Goal: Information Seeking & Learning: Compare options

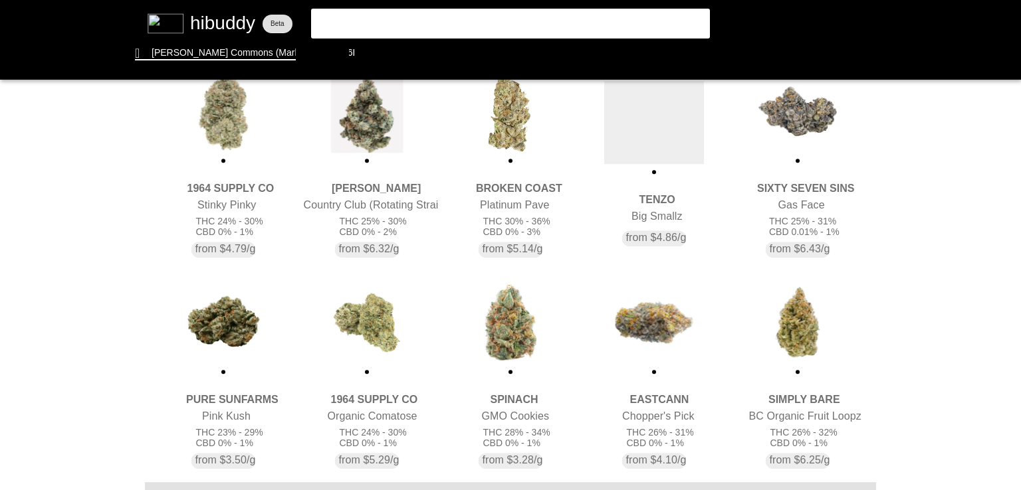
click at [239, 132] on flt-glass-pane at bounding box center [510, 245] width 1021 height 490
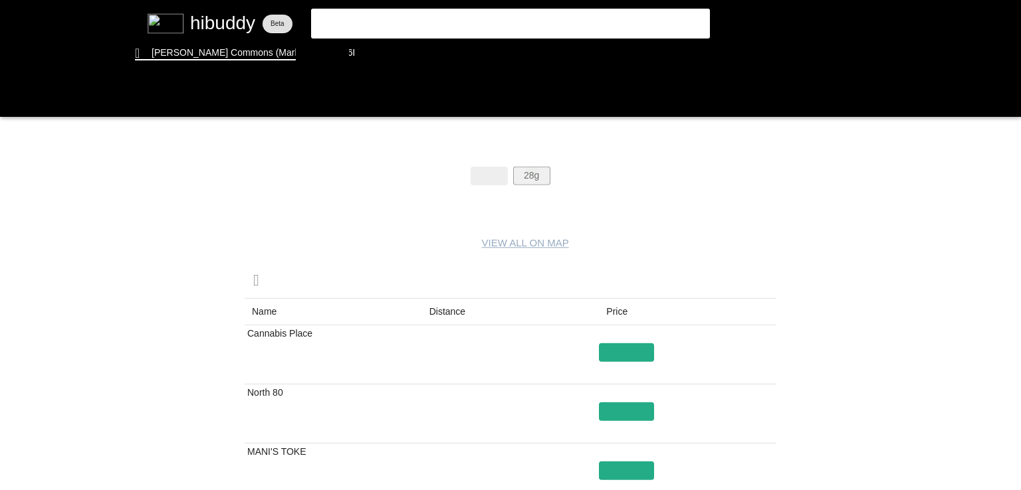
click at [532, 170] on flt-glass-pane at bounding box center [510, 245] width 1021 height 490
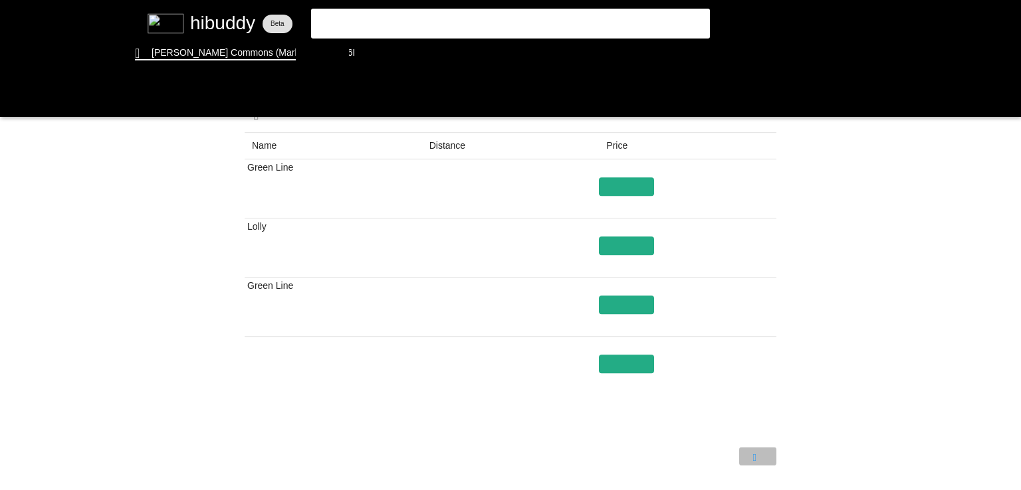
click at [757, 460] on flt-glass-pane at bounding box center [510, 245] width 1021 height 490
click at [441, 153] on flt-glass-pane at bounding box center [510, 245] width 1021 height 490
click at [381, 54] on flt-glass-pane at bounding box center [510, 245] width 1021 height 490
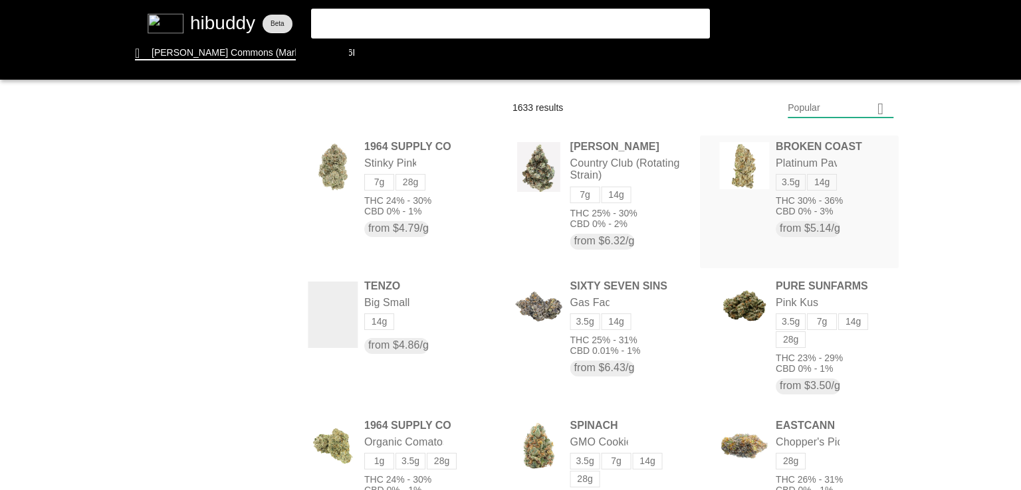
click at [736, 193] on flt-glass-pane at bounding box center [510, 245] width 1021 height 490
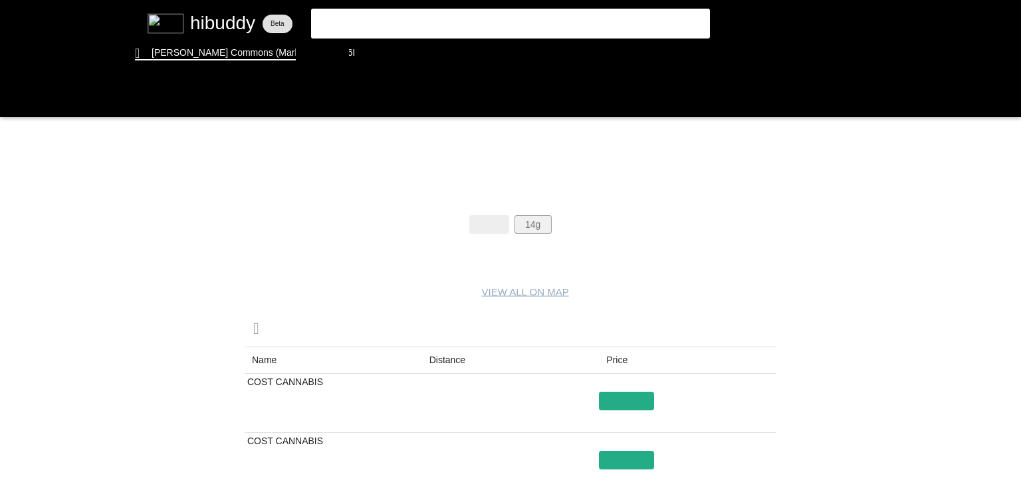
click at [539, 222] on flt-glass-pane at bounding box center [510, 245] width 1021 height 490
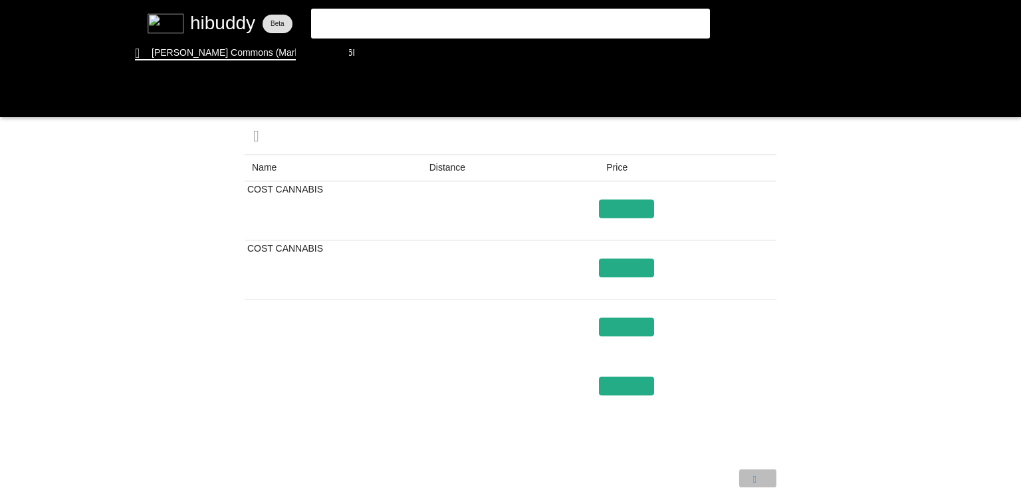
click at [749, 466] on flt-glass-pane at bounding box center [510, 245] width 1021 height 490
click at [379, 60] on flt-glass-pane at bounding box center [510, 245] width 1021 height 490
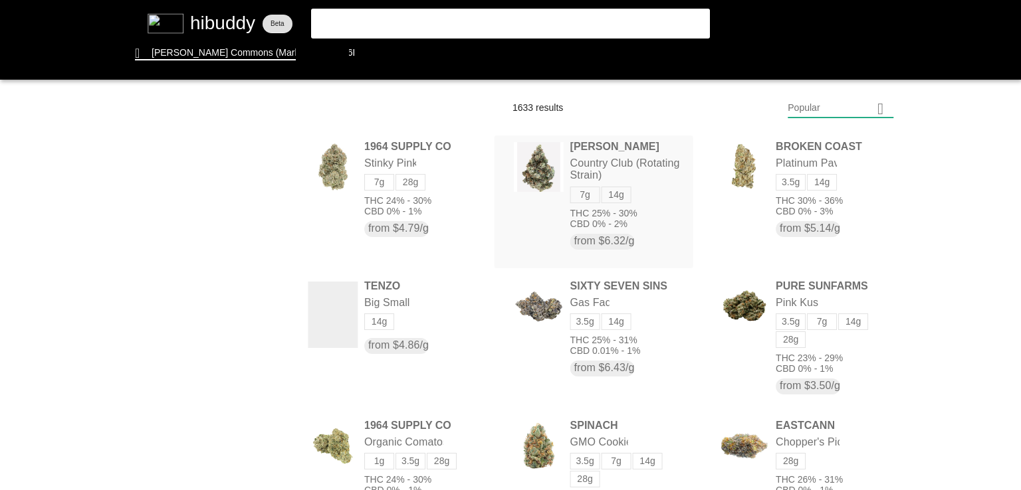
click at [524, 181] on flt-glass-pane at bounding box center [510, 245] width 1021 height 490
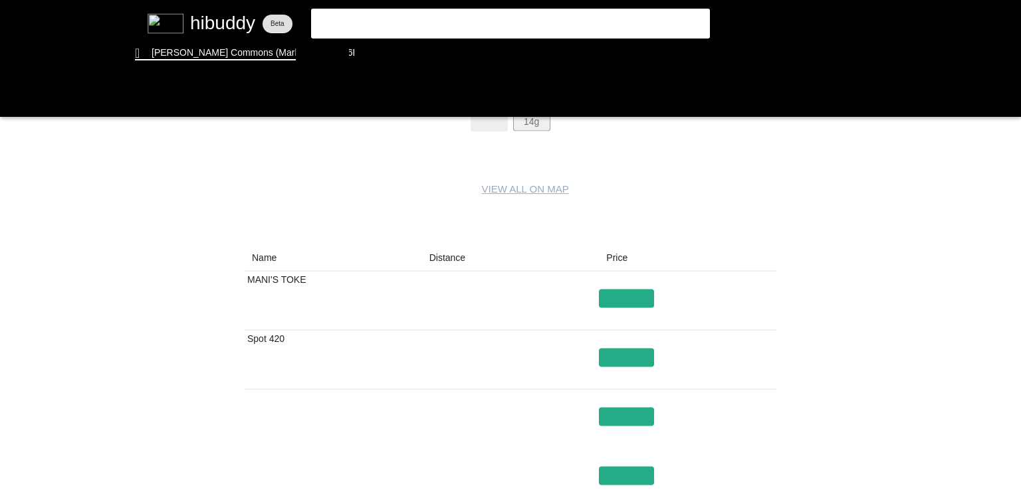
click at [537, 126] on flt-glass-pane at bounding box center [510, 245] width 1021 height 490
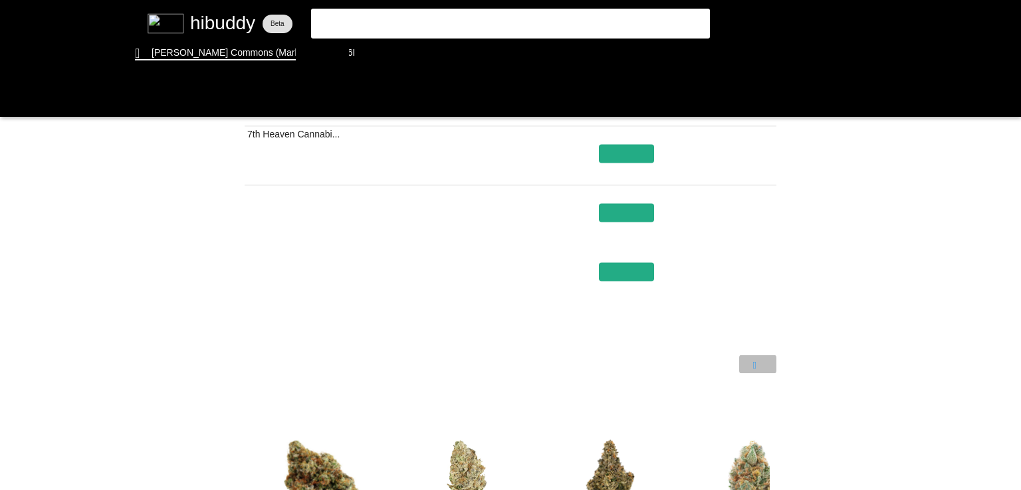
click at [760, 365] on flt-glass-pane at bounding box center [510, 245] width 1021 height 490
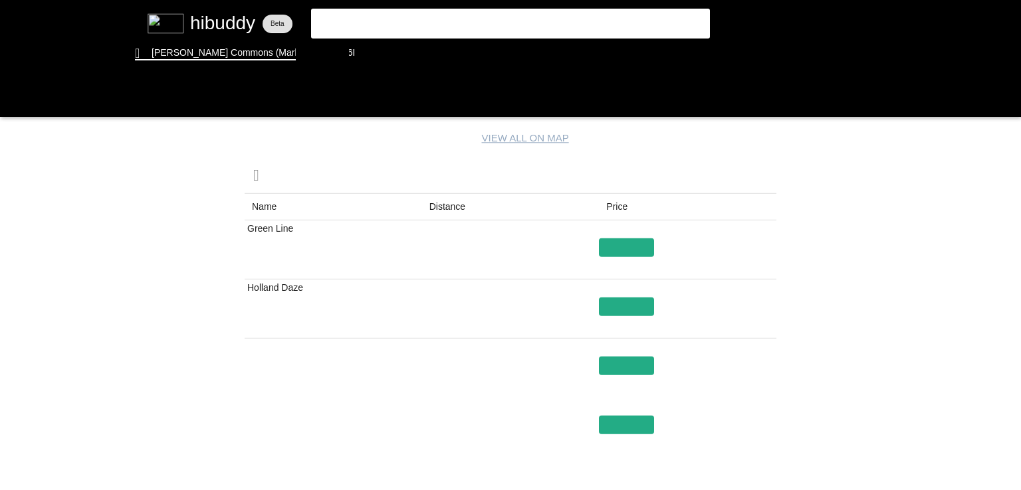
click at [458, 203] on flt-glass-pane at bounding box center [510, 245] width 1021 height 490
click at [383, 56] on flt-glass-pane at bounding box center [510, 245] width 1021 height 490
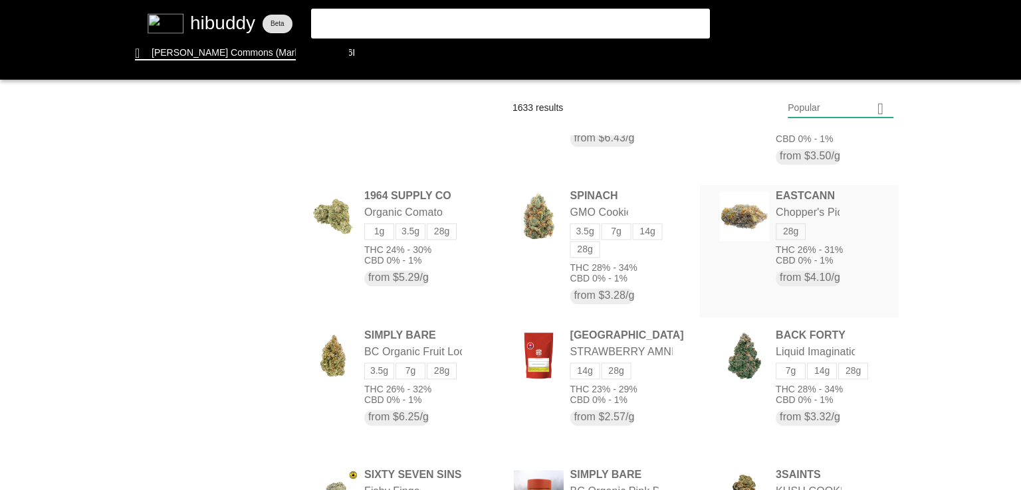
click at [748, 207] on flt-glass-pane at bounding box center [510, 245] width 1021 height 490
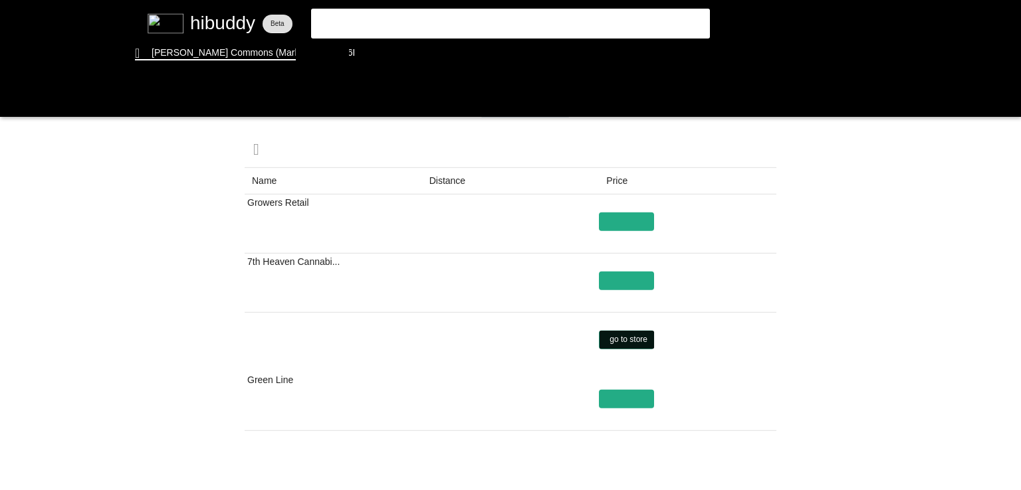
click at [630, 340] on flt-glass-pane at bounding box center [510, 245] width 1021 height 490
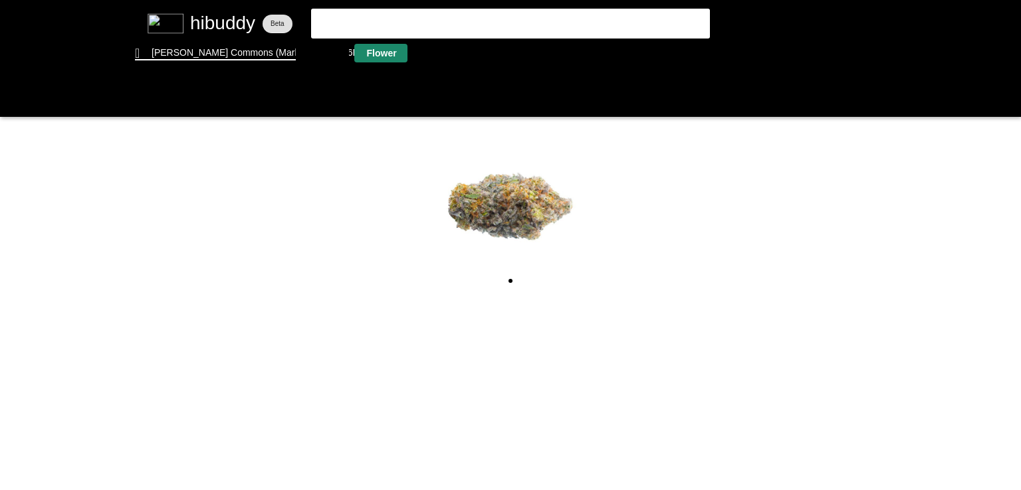
click at [381, 49] on flt-glass-pane at bounding box center [510, 245] width 1021 height 490
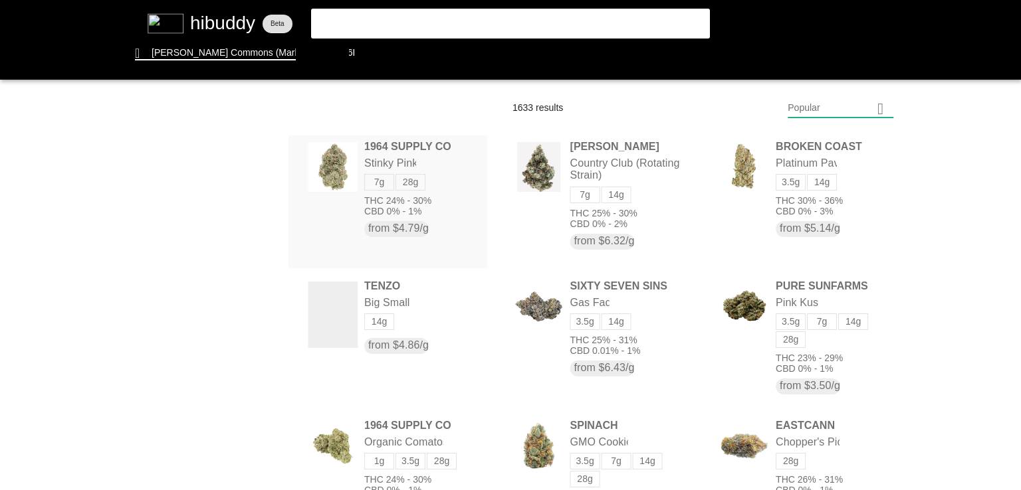
click at [415, 142] on flt-glass-pane at bounding box center [510, 245] width 1021 height 490
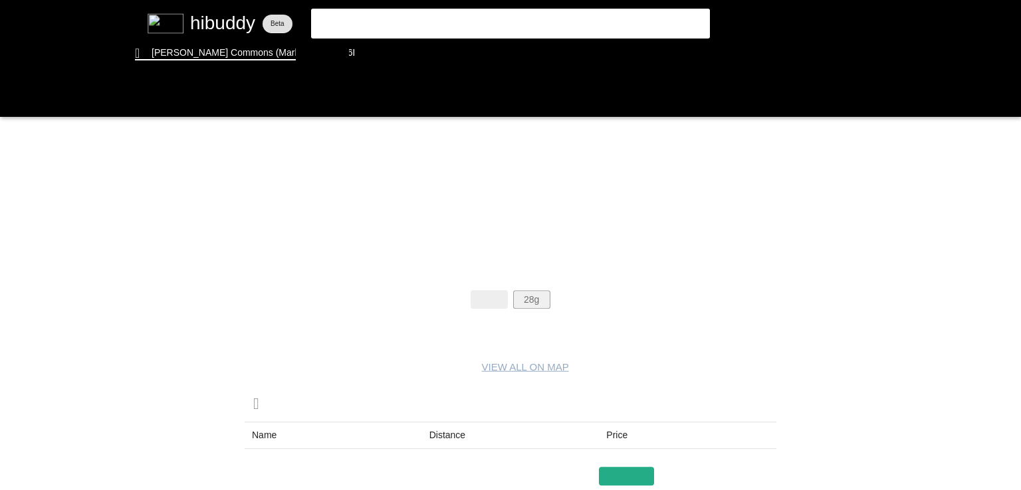
click at [537, 301] on flt-glass-pane at bounding box center [510, 245] width 1021 height 490
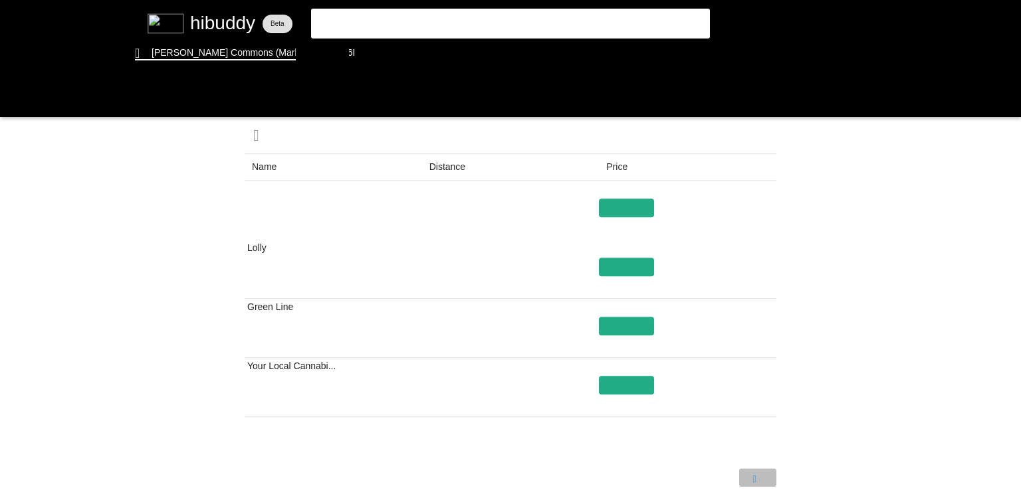
click at [760, 466] on flt-glass-pane at bounding box center [510, 245] width 1021 height 490
click at [638, 266] on flt-glass-pane at bounding box center [510, 245] width 1021 height 490
click at [363, 49] on flt-glass-pane at bounding box center [510, 245] width 1021 height 490
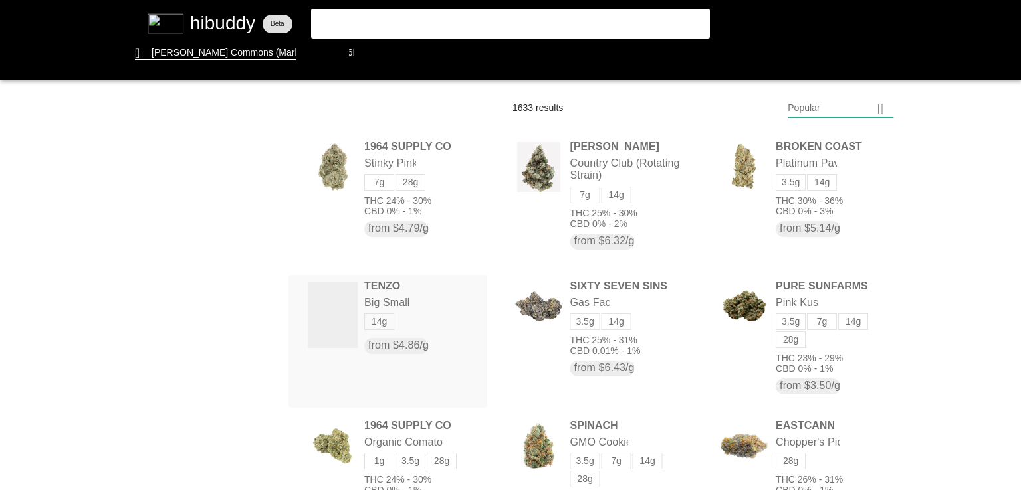
click at [390, 298] on flt-glass-pane at bounding box center [510, 245] width 1021 height 490
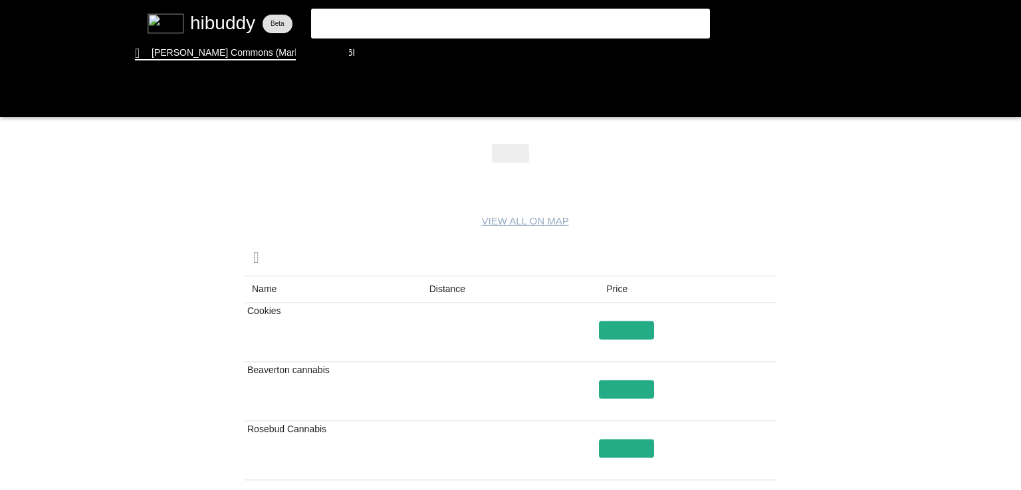
click at [623, 330] on flt-glass-pane at bounding box center [510, 245] width 1021 height 490
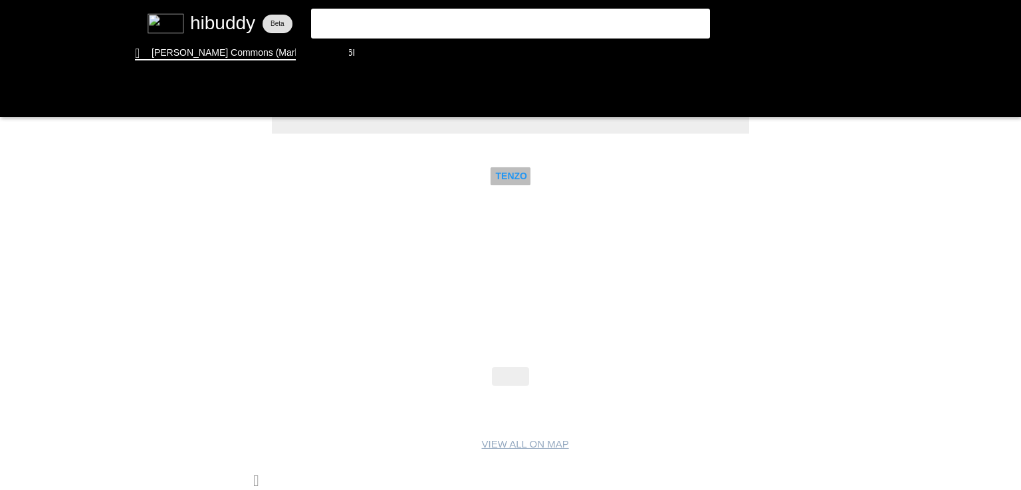
click at [502, 171] on flt-glass-pane at bounding box center [510, 245] width 1021 height 490
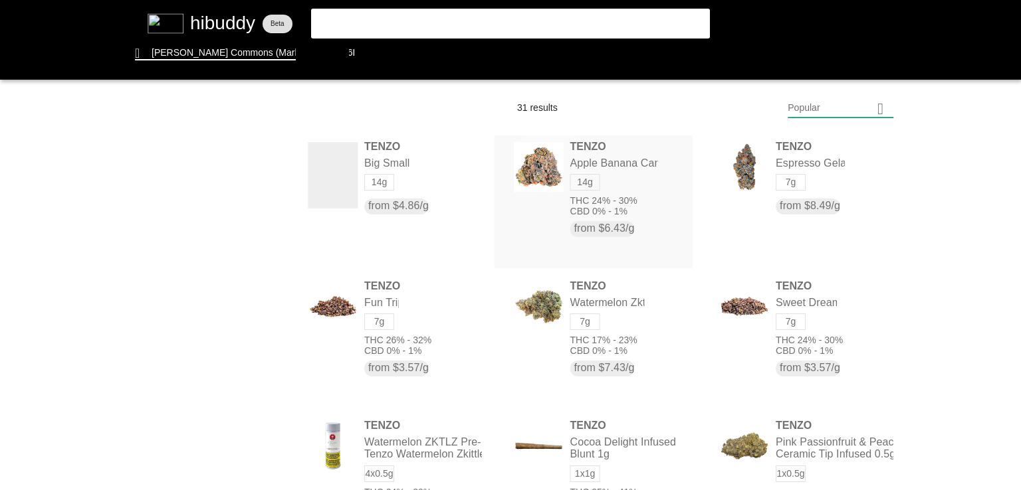
click at [550, 159] on flt-glass-pane at bounding box center [510, 245] width 1021 height 490
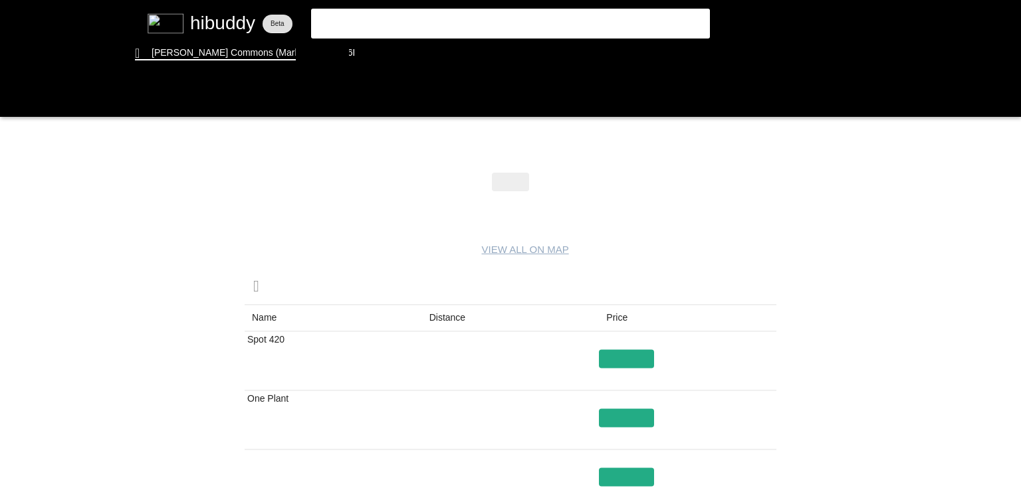
click at [439, 324] on flt-glass-pane at bounding box center [510, 245] width 1021 height 490
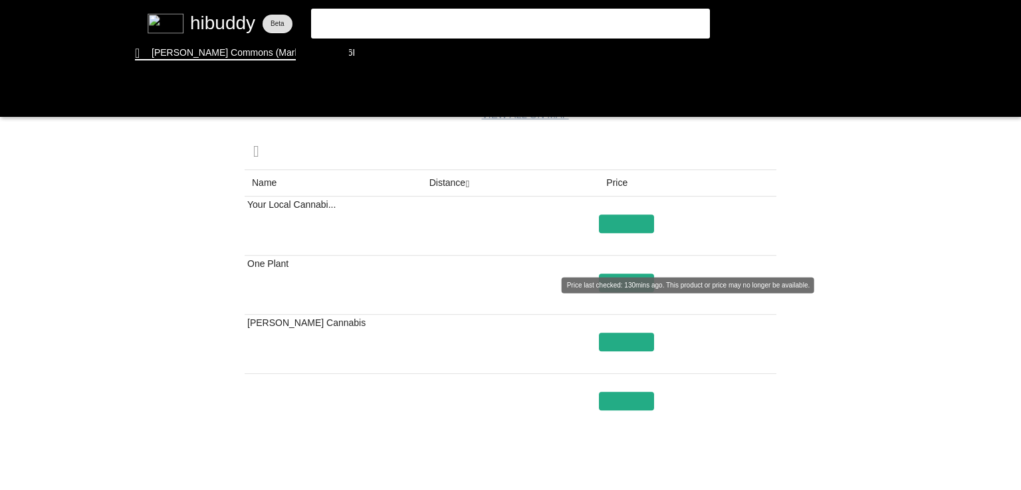
click at [617, 280] on flt-glass-pane at bounding box center [510, 245] width 1021 height 490
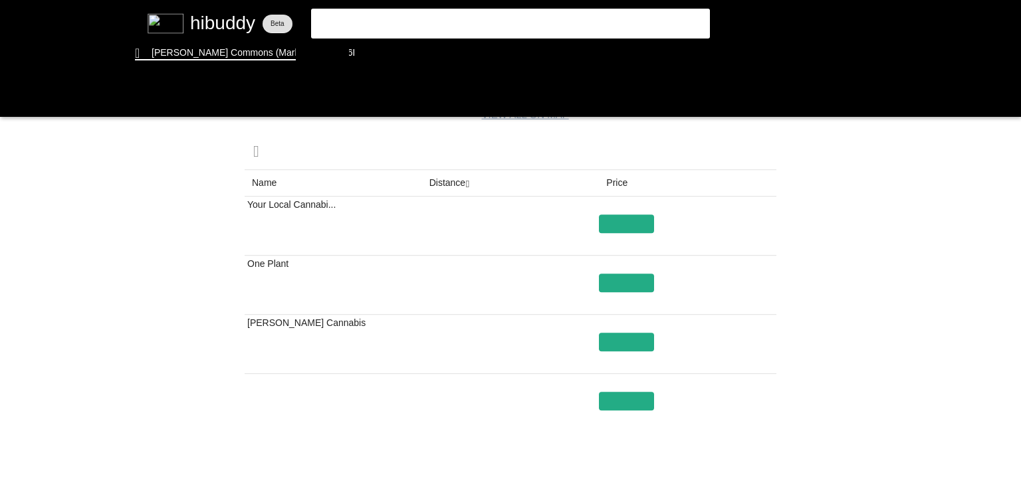
click at [617, 280] on flt-glass-pane at bounding box center [510, 245] width 1021 height 490
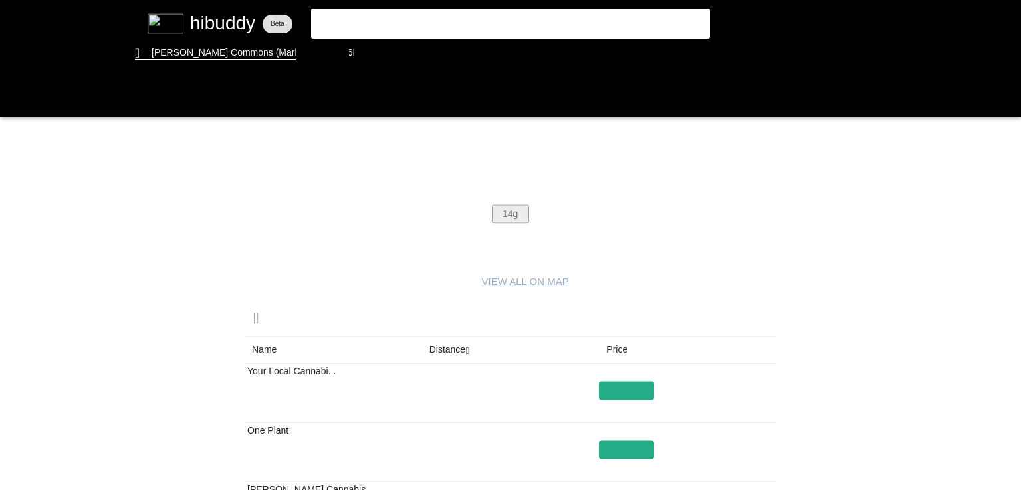
click at [506, 219] on flt-glass-pane at bounding box center [510, 245] width 1021 height 490
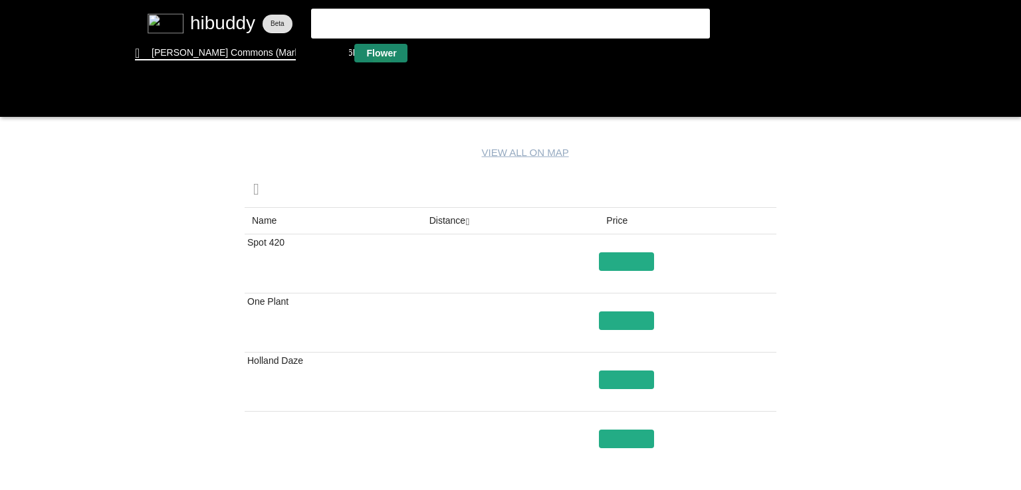
click at [381, 60] on flt-glass-pane at bounding box center [510, 245] width 1021 height 490
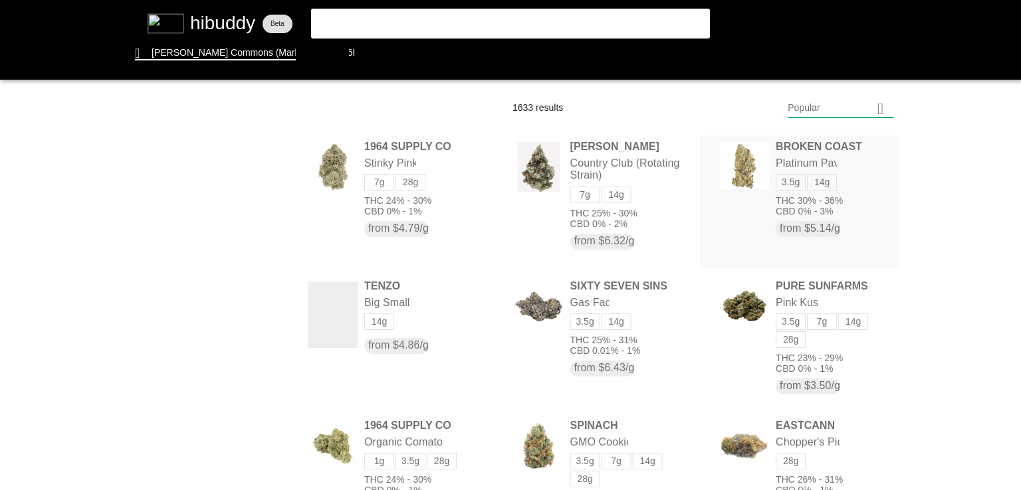
click at [740, 153] on flt-glass-pane at bounding box center [510, 245] width 1021 height 490
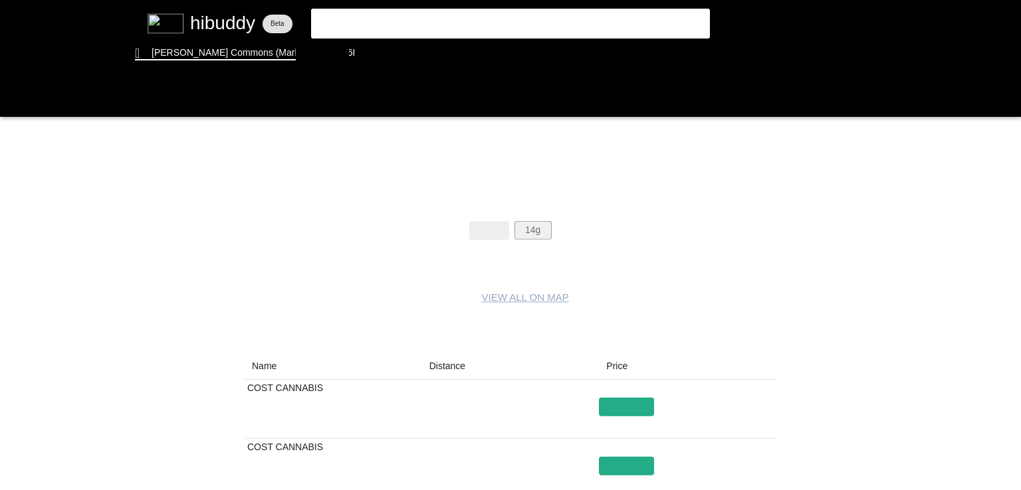
click at [532, 222] on flt-glass-pane at bounding box center [510, 245] width 1021 height 490
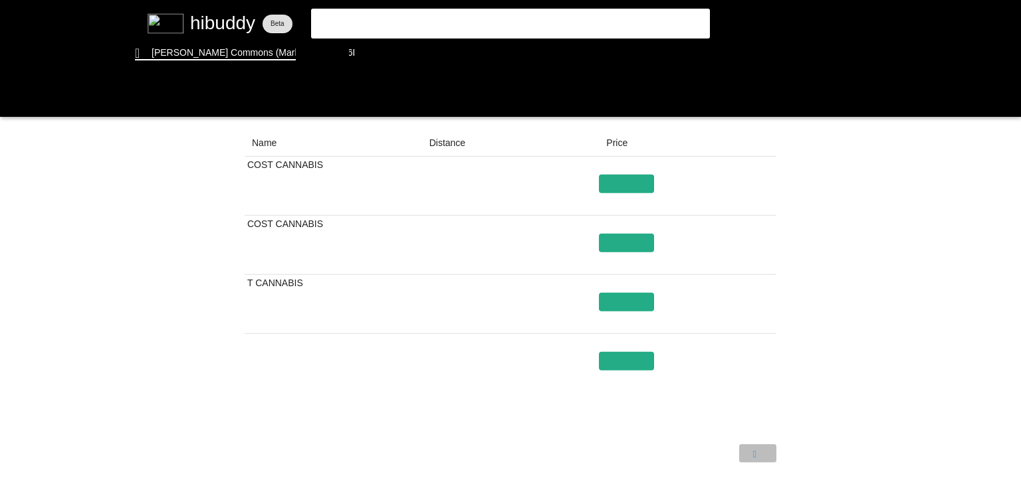
click at [751, 454] on flt-glass-pane at bounding box center [510, 245] width 1021 height 490
click at [357, 57] on flt-glass-pane at bounding box center [510, 245] width 1021 height 490
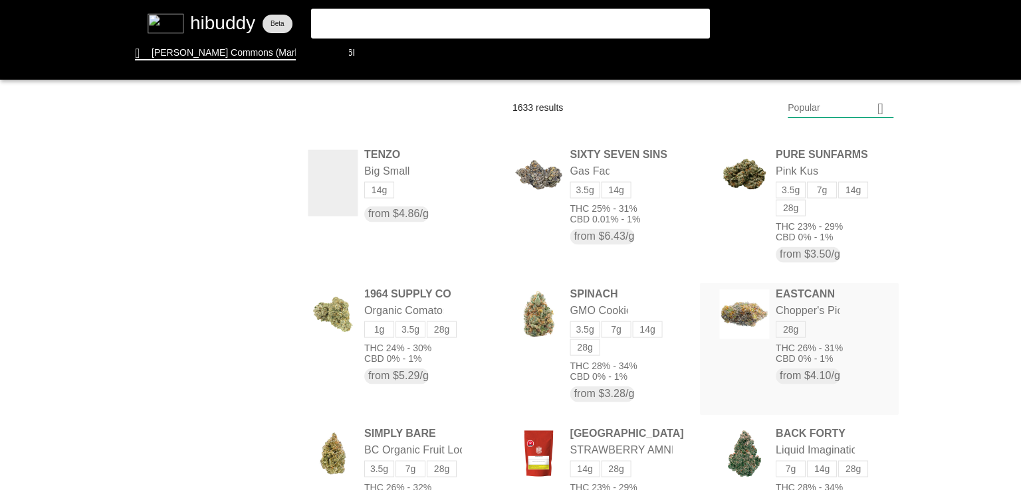
click at [734, 306] on flt-glass-pane at bounding box center [510, 245] width 1021 height 490
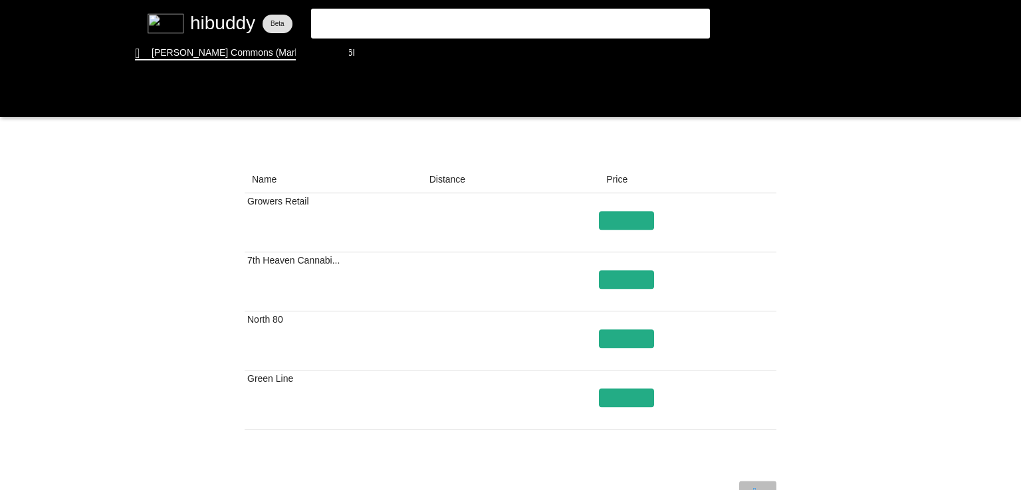
click at [751, 466] on flt-glass-pane at bounding box center [510, 245] width 1021 height 490
click at [619, 338] on flt-glass-pane at bounding box center [510, 245] width 1021 height 490
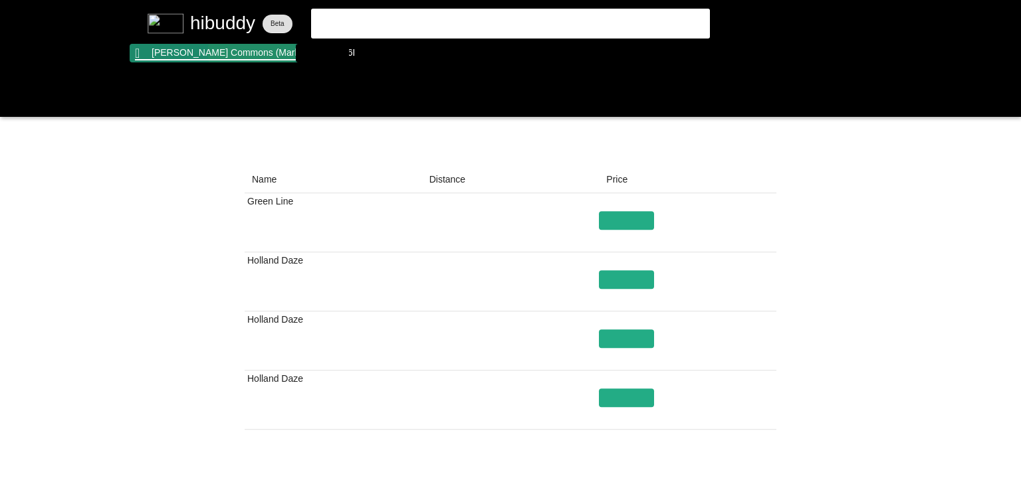
click at [259, 52] on flt-glass-pane at bounding box center [510, 245] width 1021 height 490
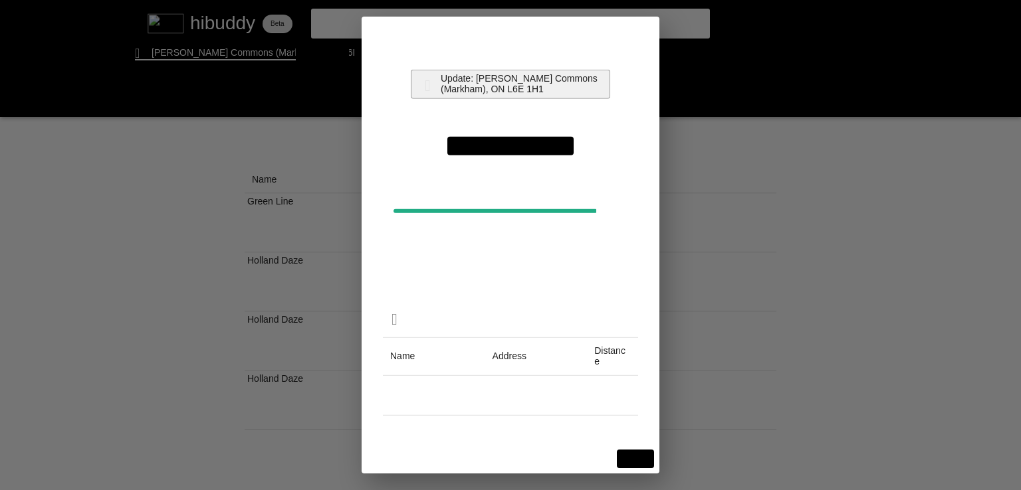
click at [522, 91] on flt-glass-pane at bounding box center [510, 245] width 1021 height 490
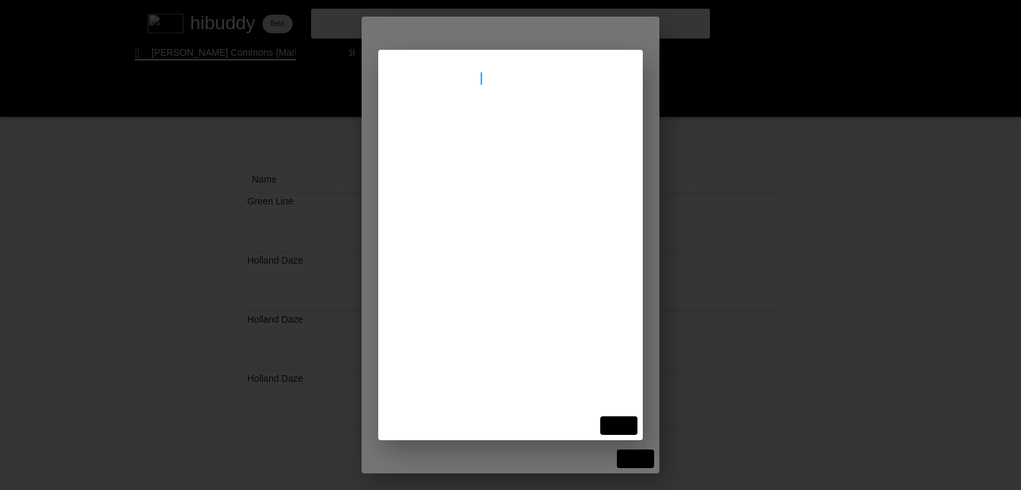
type input "[GEOGRAPHIC_DATA]"
click at [491, 139] on flt-glass-pane at bounding box center [510, 245] width 1021 height 490
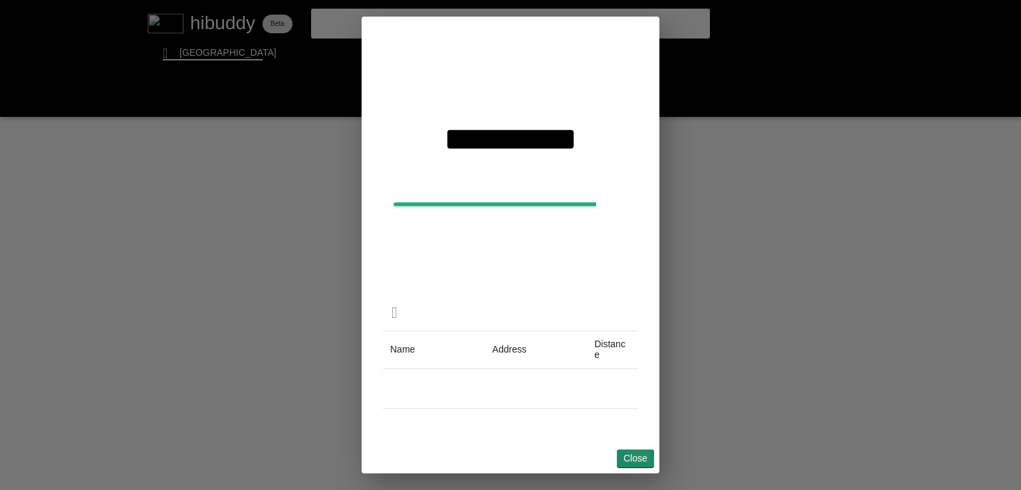
click at [639, 452] on flt-glass-pane at bounding box center [510, 245] width 1021 height 490
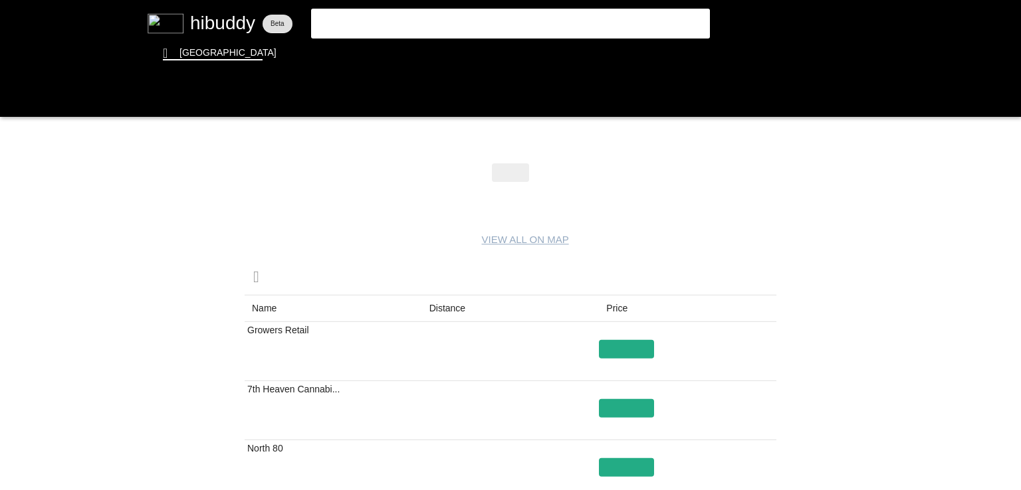
click at [439, 312] on flt-glass-pane at bounding box center [510, 245] width 1021 height 490
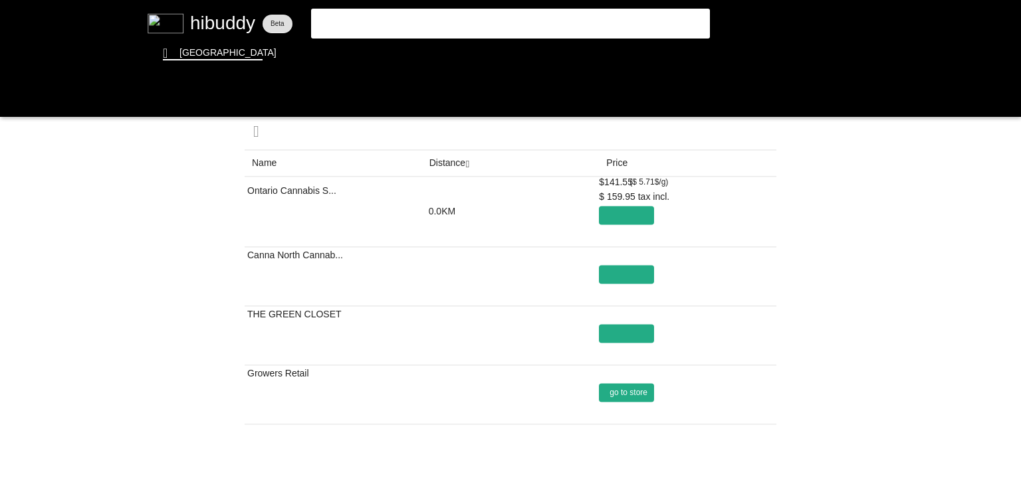
click at [630, 389] on flt-glass-pane at bounding box center [510, 245] width 1021 height 490
click at [749, 466] on flt-glass-pane at bounding box center [510, 245] width 1021 height 490
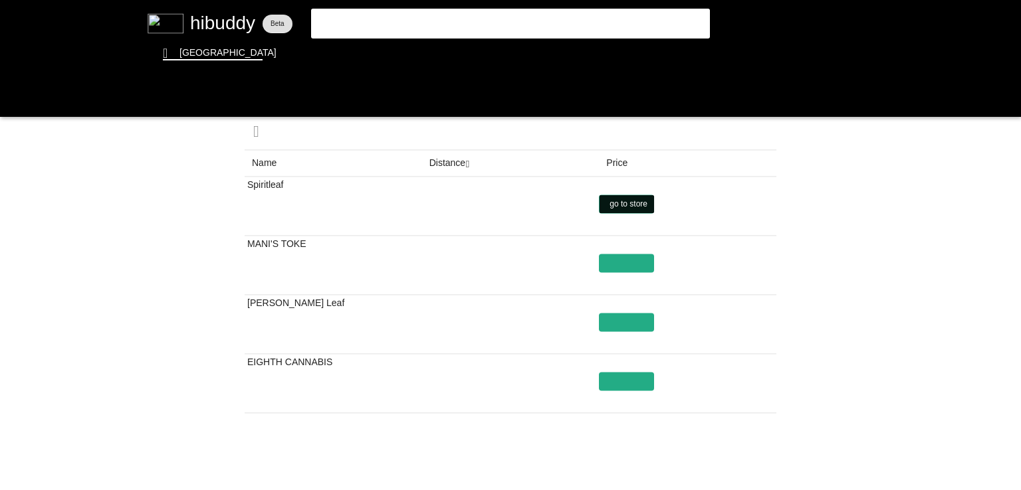
click at [625, 197] on flt-glass-pane at bounding box center [510, 245] width 1021 height 490
click at [439, 12] on flt-glass-pane at bounding box center [510, 245] width 1021 height 490
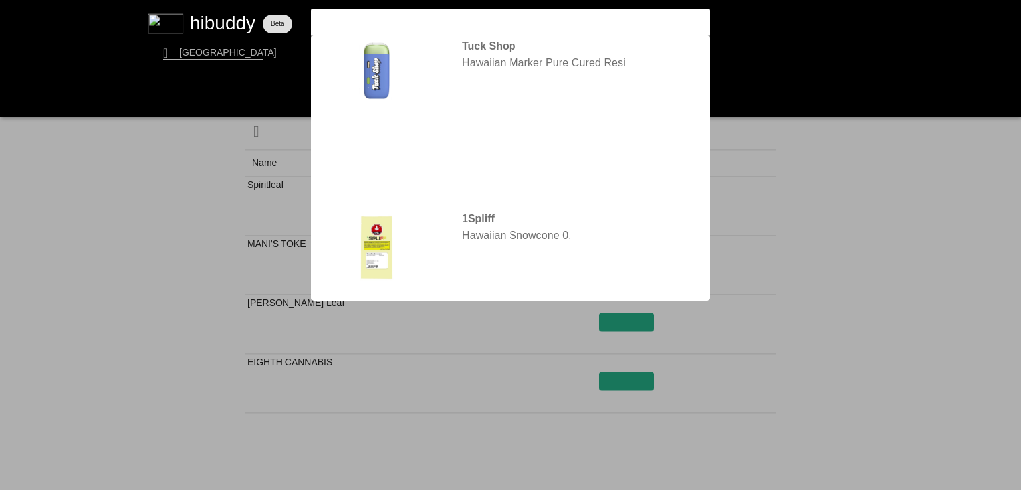
type input "hawaiian"
click at [367, 160] on flt-glass-pane at bounding box center [510, 245] width 1021 height 490
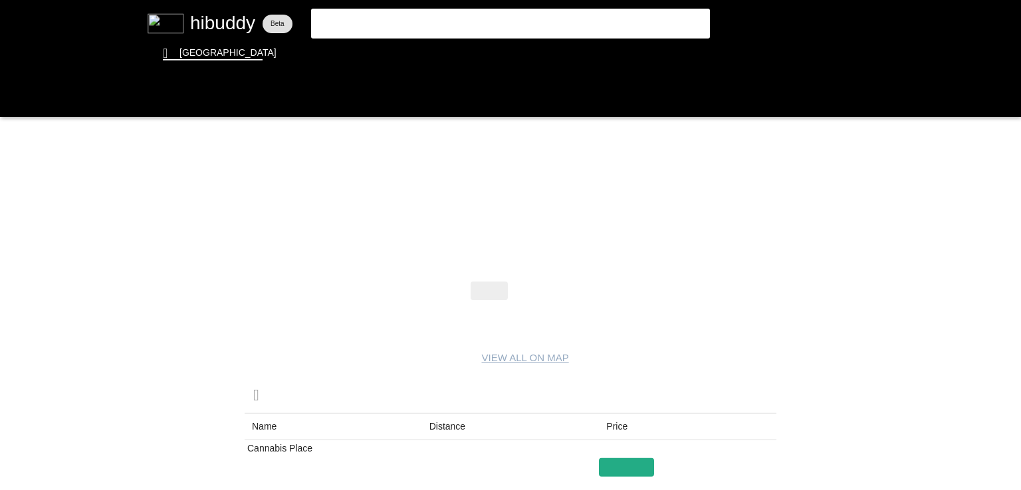
click at [534, 272] on flt-glass-pane at bounding box center [510, 245] width 1021 height 490
click at [534, 280] on flt-glass-pane at bounding box center [510, 245] width 1021 height 490
click at [532, 285] on flt-glass-pane at bounding box center [510, 245] width 1021 height 490
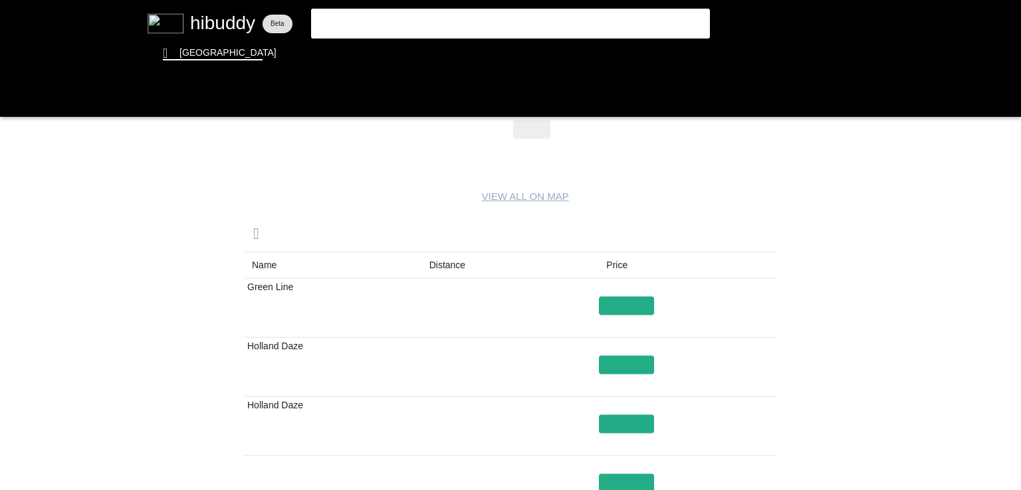
click at [460, 264] on flt-glass-pane at bounding box center [510, 245] width 1021 height 490
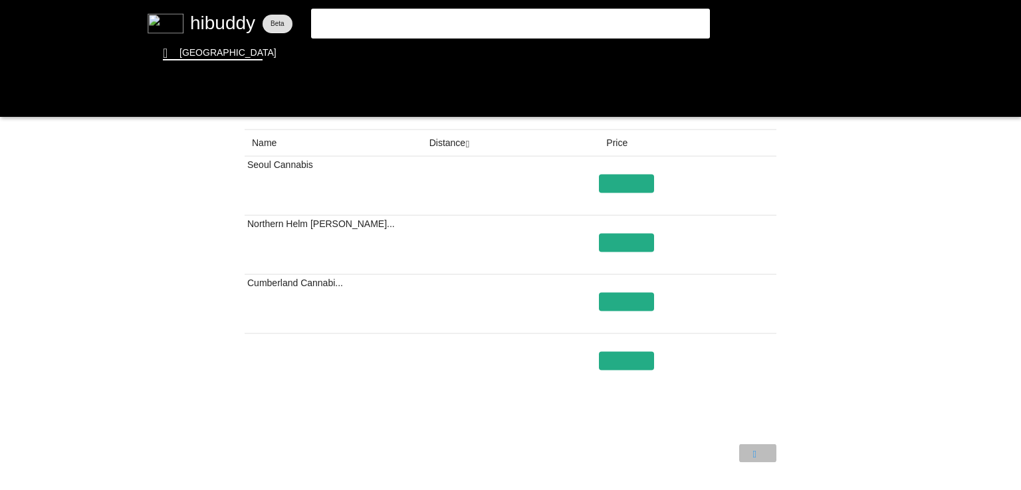
click at [749, 455] on flt-glass-pane at bounding box center [510, 245] width 1021 height 490
click at [389, 64] on flt-glass-pane at bounding box center [510, 245] width 1021 height 490
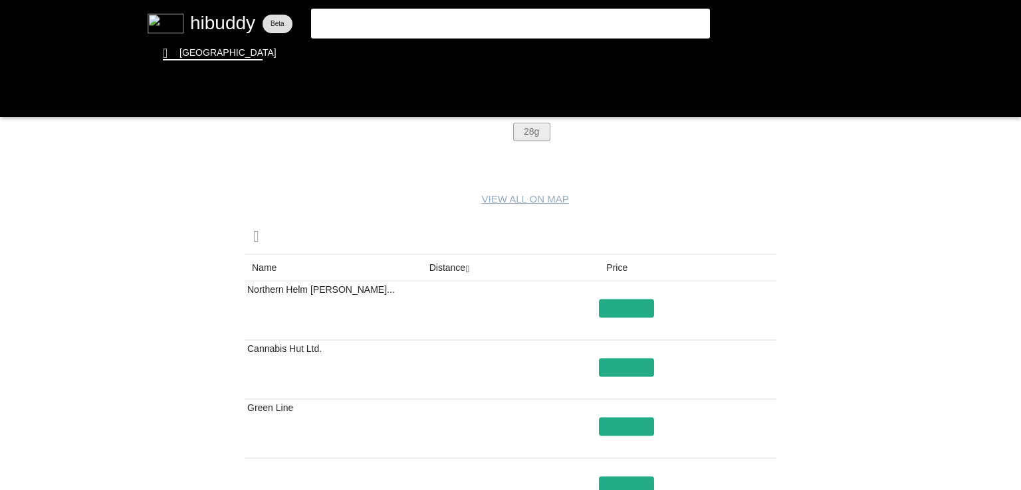
click at [524, 134] on flt-glass-pane at bounding box center [510, 245] width 1021 height 490
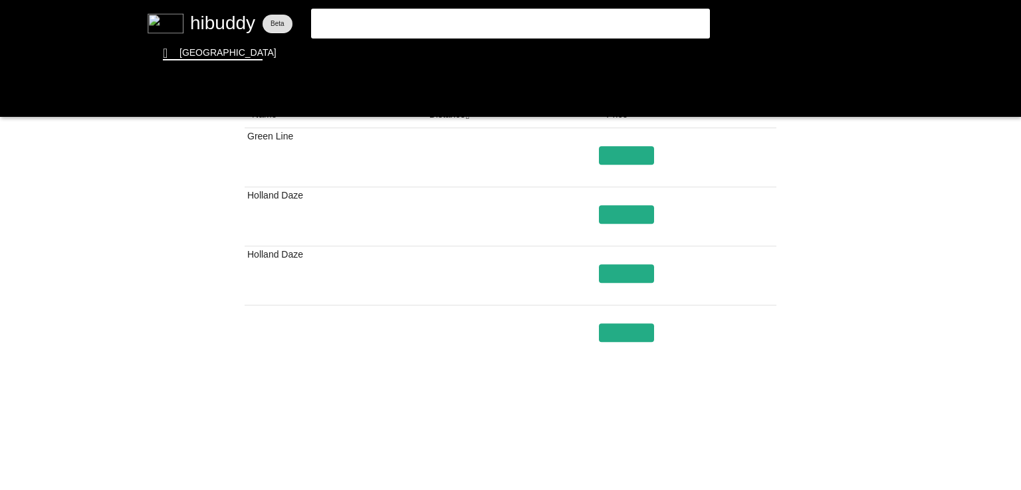
click at [747, 415] on flt-glass-pane at bounding box center [510, 245] width 1021 height 490
click at [749, 428] on flt-glass-pane at bounding box center [510, 245] width 1021 height 490
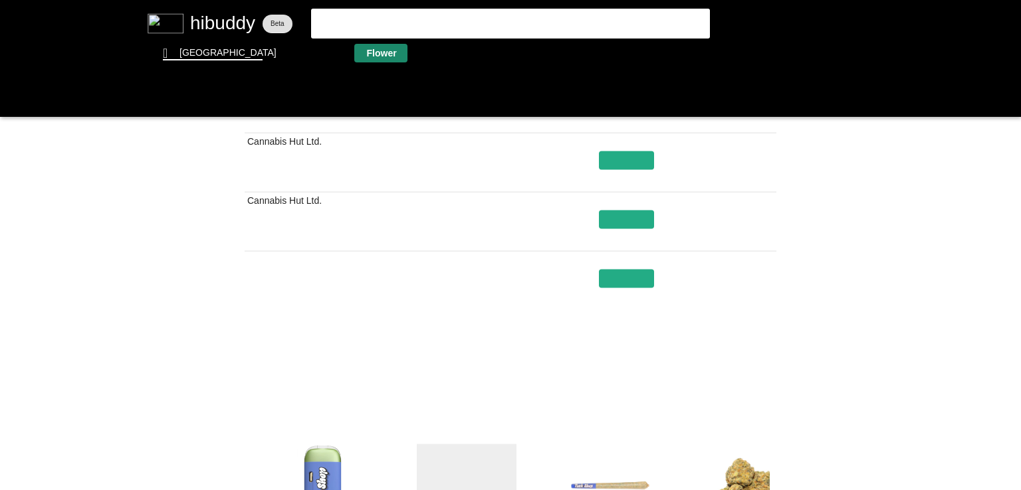
click at [388, 60] on flt-glass-pane at bounding box center [510, 245] width 1021 height 490
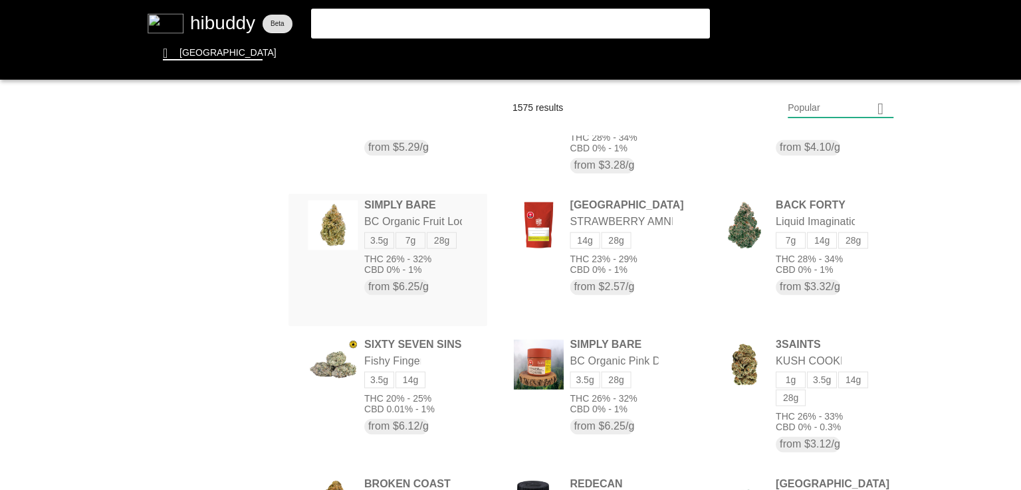
click at [440, 223] on flt-glass-pane at bounding box center [510, 245] width 1021 height 490
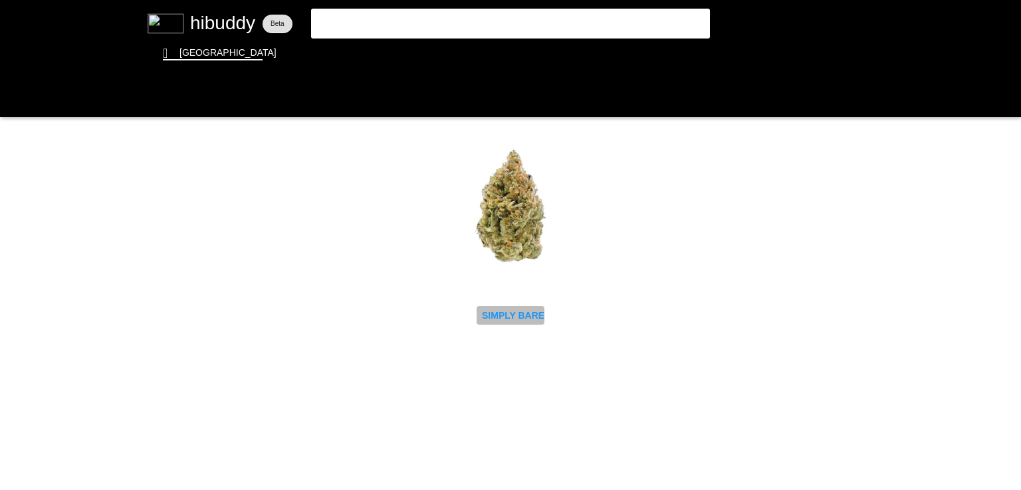
click at [518, 317] on flt-glass-pane at bounding box center [510, 245] width 1021 height 490
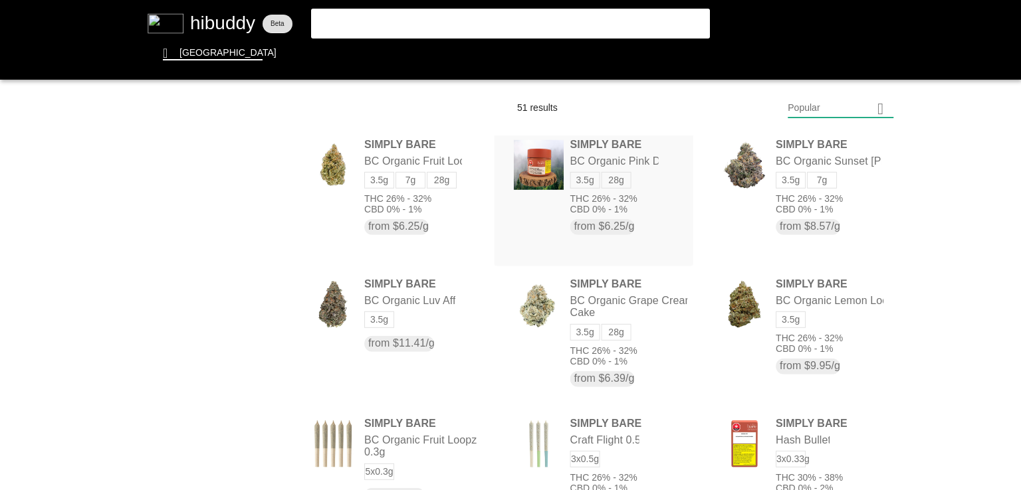
click at [549, 179] on flt-glass-pane at bounding box center [510, 245] width 1021 height 490
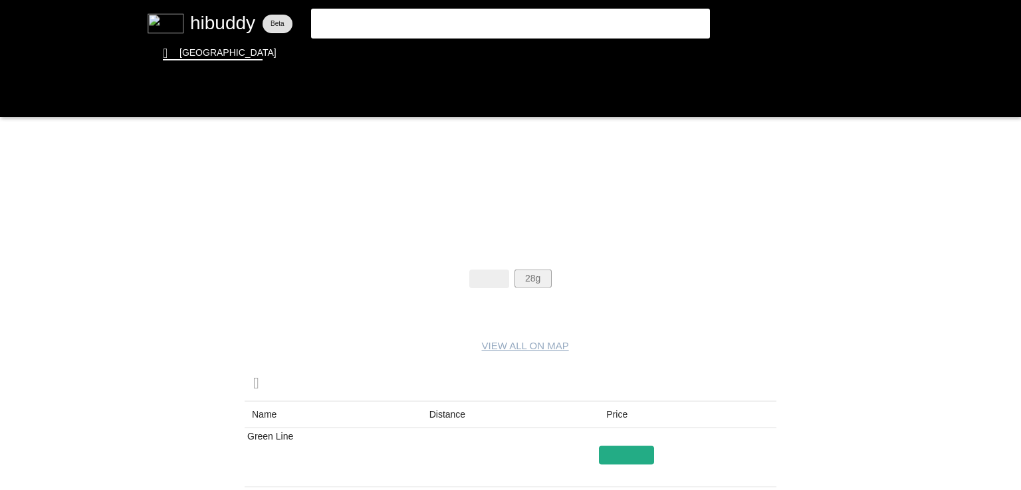
click at [540, 277] on flt-glass-pane at bounding box center [510, 245] width 1021 height 490
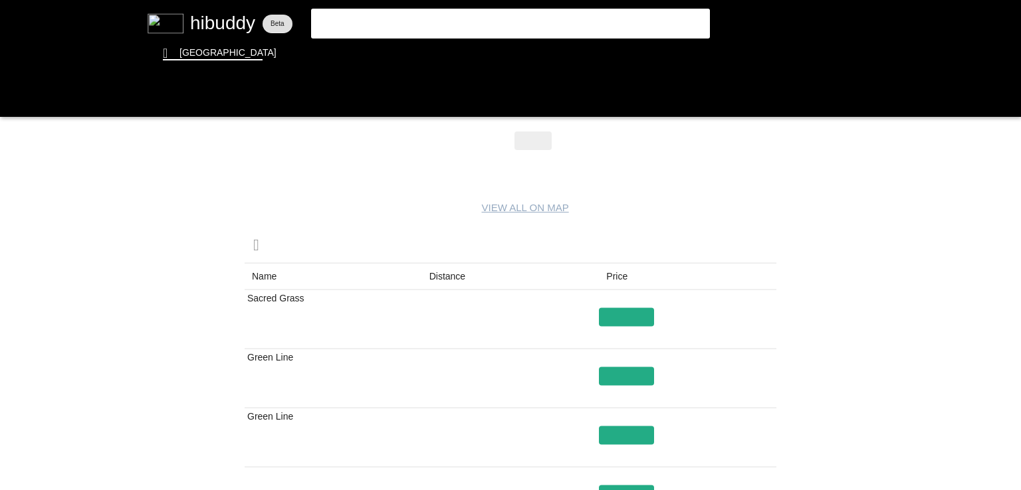
click at [443, 270] on flt-glass-pane at bounding box center [510, 245] width 1021 height 490
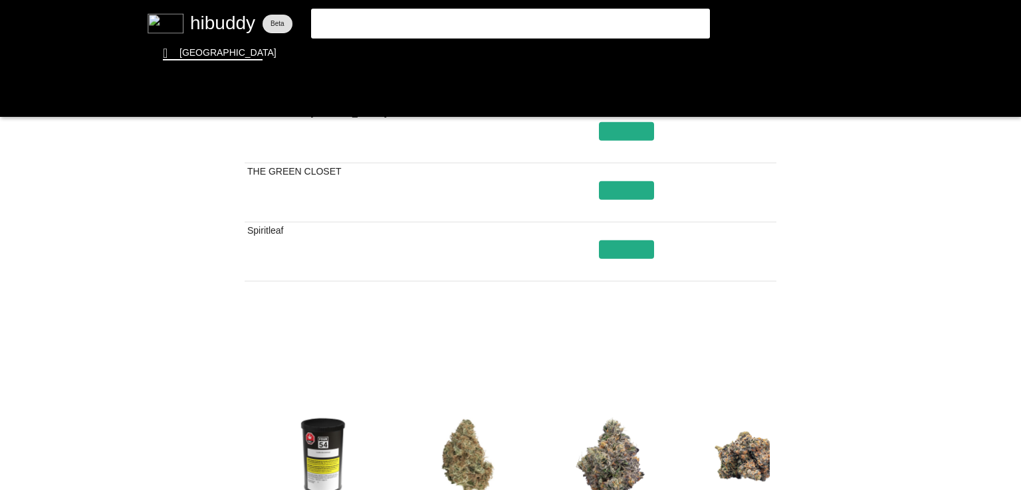
drag, startPoint x: 702, startPoint y: 415, endPoint x: 645, endPoint y: 338, distance: 95.0
click at [645, 338] on flt-glass-pane at bounding box center [510, 245] width 1021 height 490
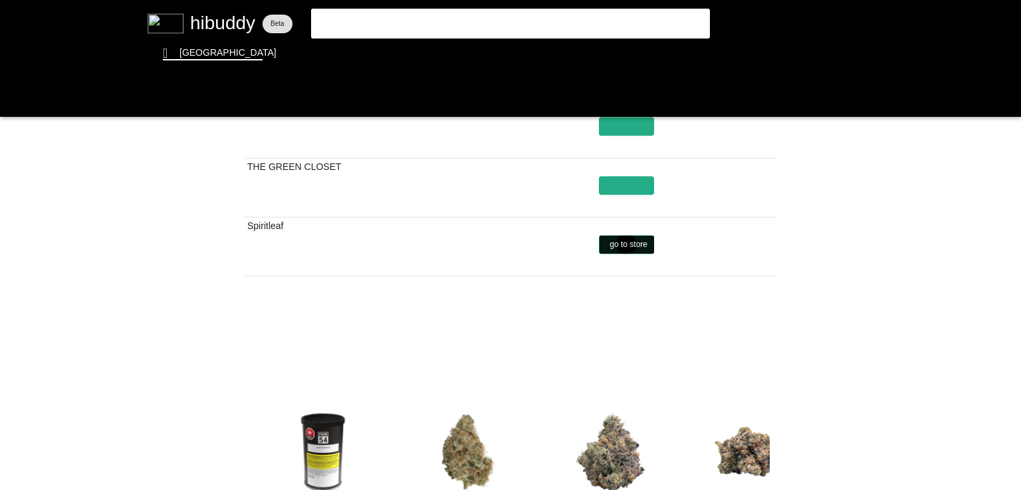
click at [626, 245] on flt-glass-pane at bounding box center [510, 245] width 1021 height 490
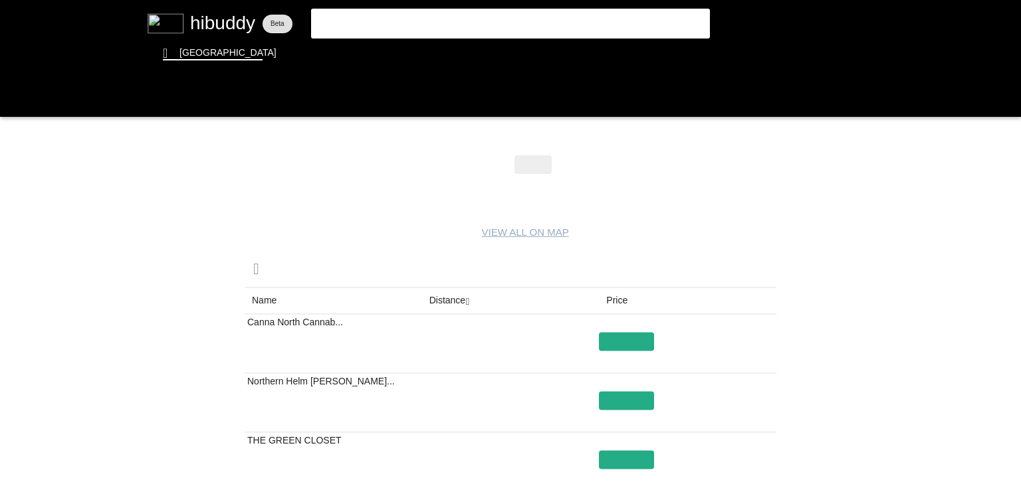
click at [524, 25] on flt-glass-pane at bounding box center [510, 245] width 1021 height 490
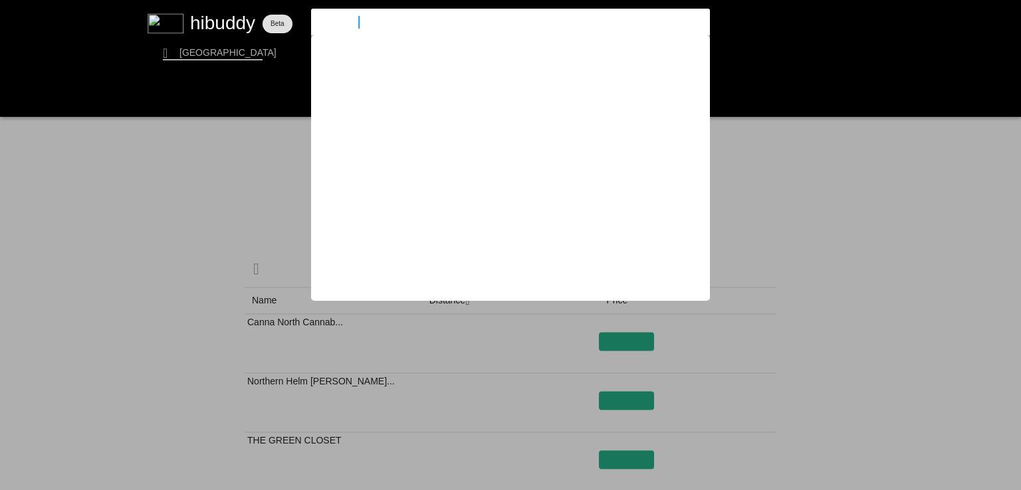
click at [524, 25] on input "hawaiian" at bounding box center [498, 22] width 365 height 12
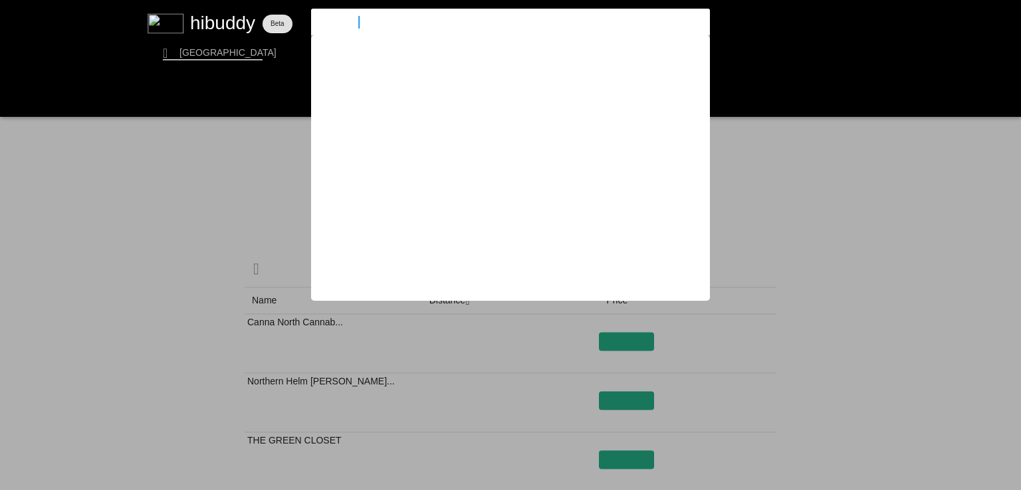
click at [524, 25] on input "hawaiian" at bounding box center [498, 22] width 365 height 12
type input "h"
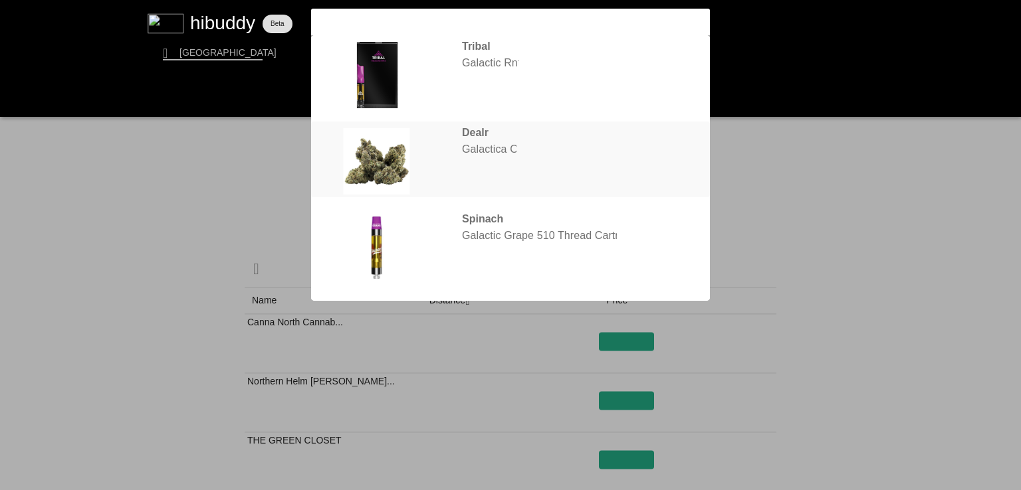
type input "gala"
click at [369, 166] on flt-glass-pane at bounding box center [510, 245] width 1021 height 490
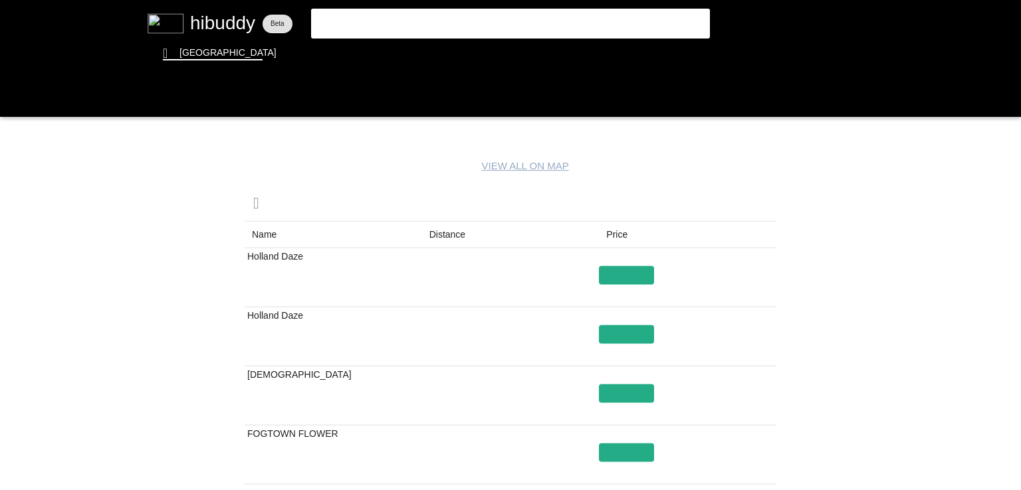
click at [445, 232] on flt-glass-pane at bounding box center [510, 245] width 1021 height 490
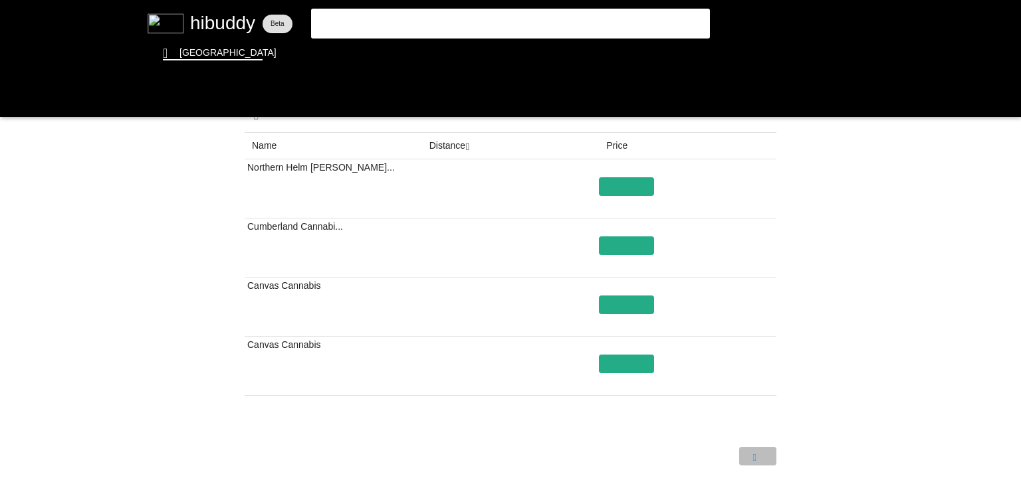
click at [763, 452] on flt-glass-pane at bounding box center [510, 245] width 1021 height 490
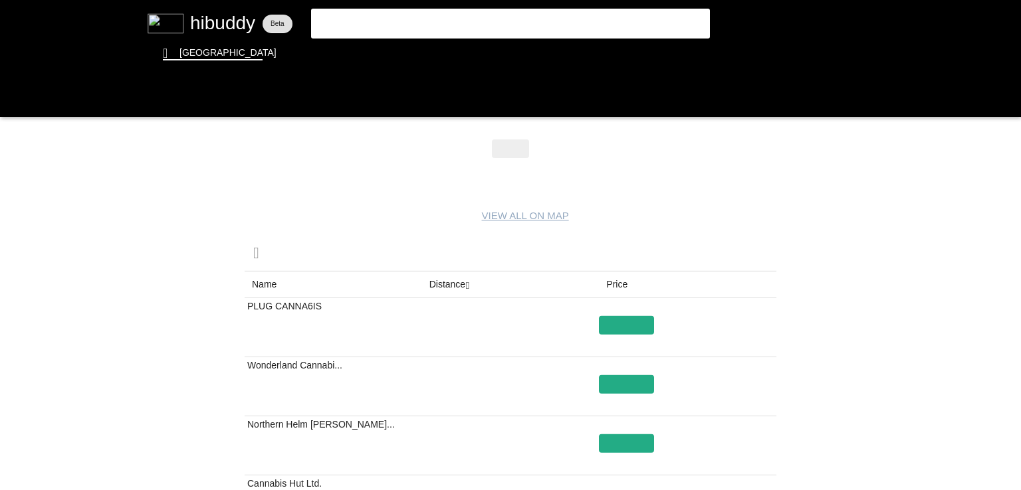
click at [510, 139] on flt-glass-pane at bounding box center [510, 245] width 1021 height 490
click at [510, 142] on flt-glass-pane at bounding box center [510, 245] width 1021 height 490
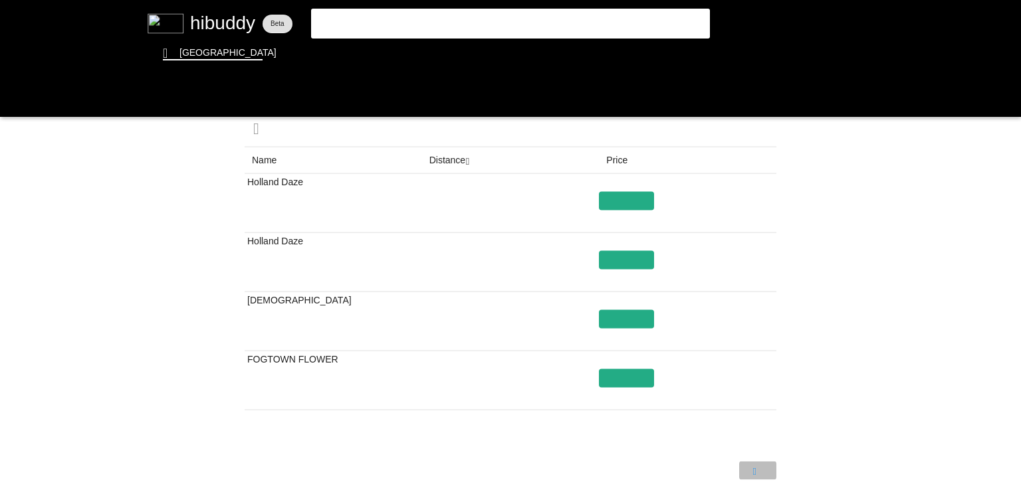
click at [750, 466] on flt-glass-pane at bounding box center [510, 245] width 1021 height 490
click at [727, 466] on flt-glass-pane at bounding box center [510, 245] width 1021 height 490
click at [757, 466] on flt-glass-pane at bounding box center [510, 245] width 1021 height 490
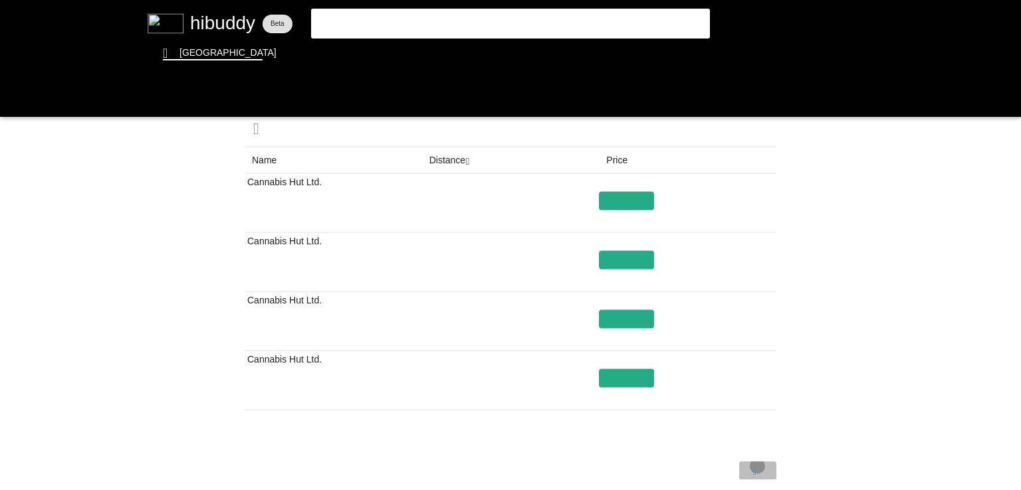
click at [757, 466] on flt-glass-pane at bounding box center [510, 245] width 1021 height 490
click at [728, 466] on flt-glass-pane at bounding box center [510, 245] width 1021 height 490
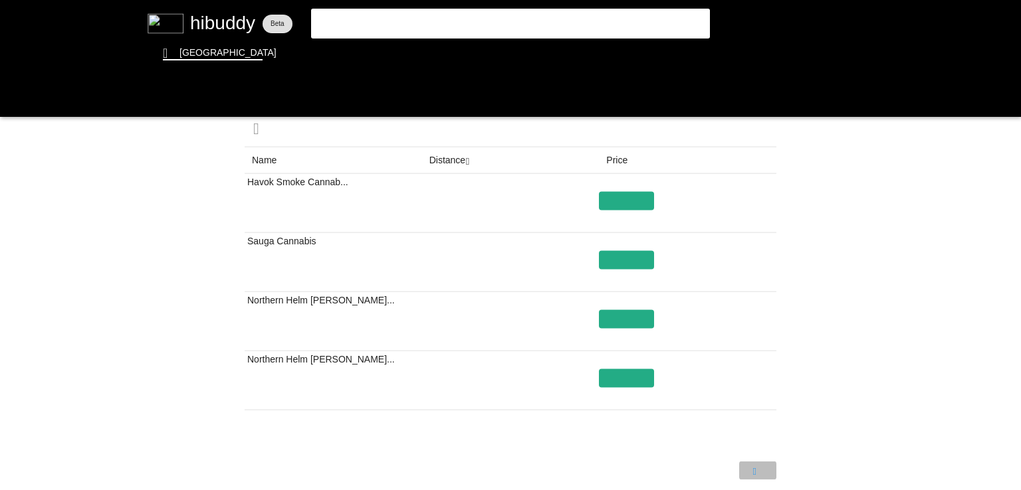
click at [760, 466] on flt-glass-pane at bounding box center [510, 245] width 1021 height 490
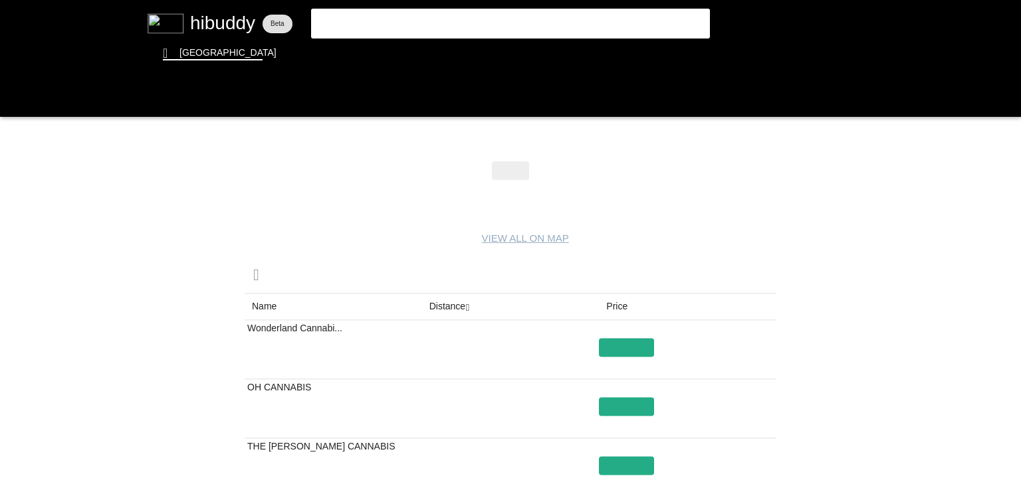
click at [465, 301] on flt-glass-pane at bounding box center [510, 245] width 1021 height 490
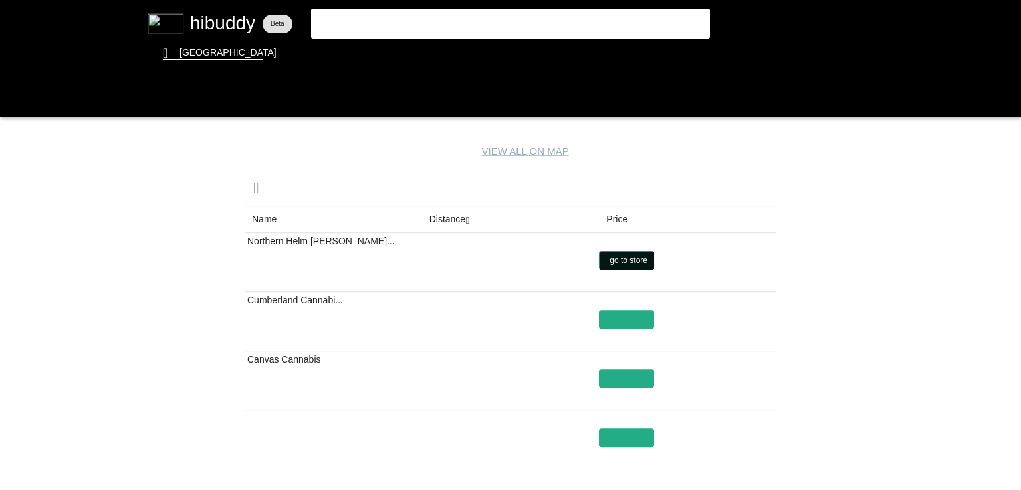
click at [615, 261] on flt-glass-pane at bounding box center [510, 245] width 1021 height 490
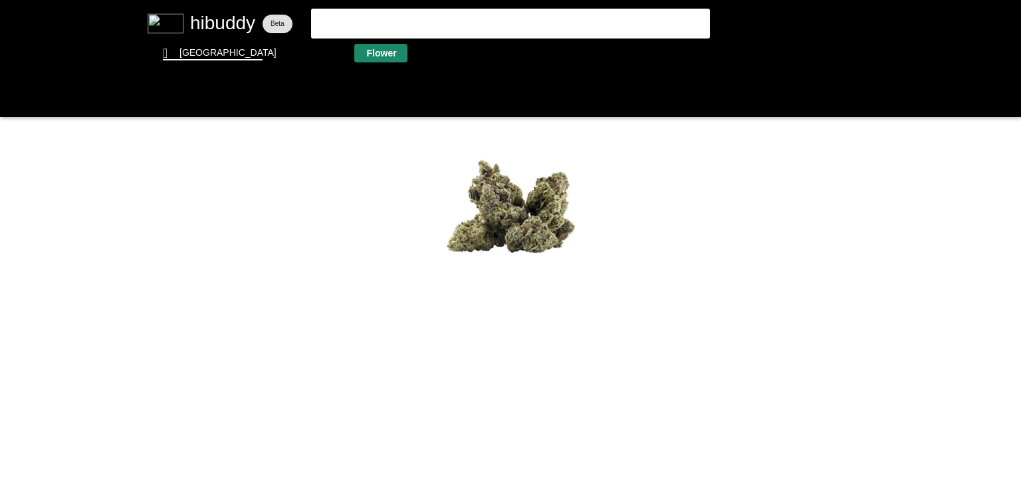
click at [373, 55] on flt-glass-pane at bounding box center [510, 245] width 1021 height 490
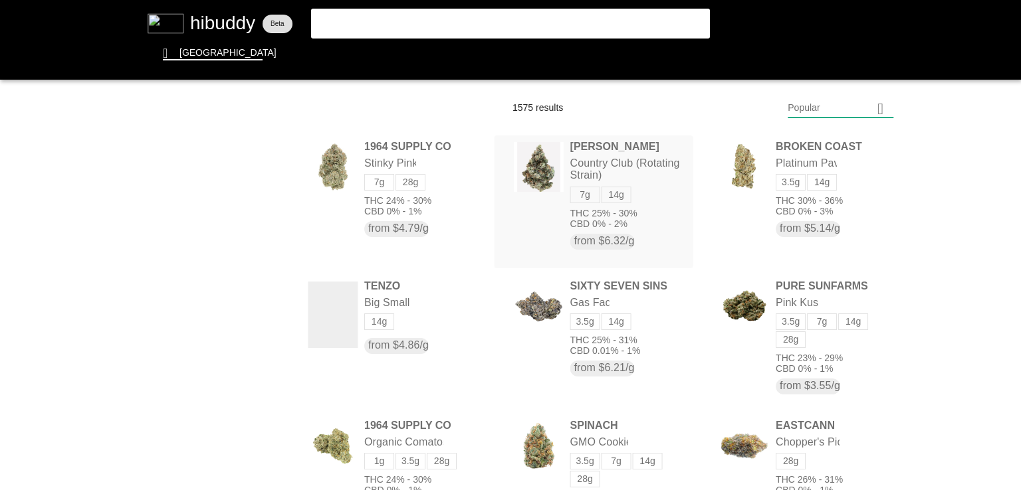
click at [649, 163] on flt-glass-pane at bounding box center [510, 245] width 1021 height 490
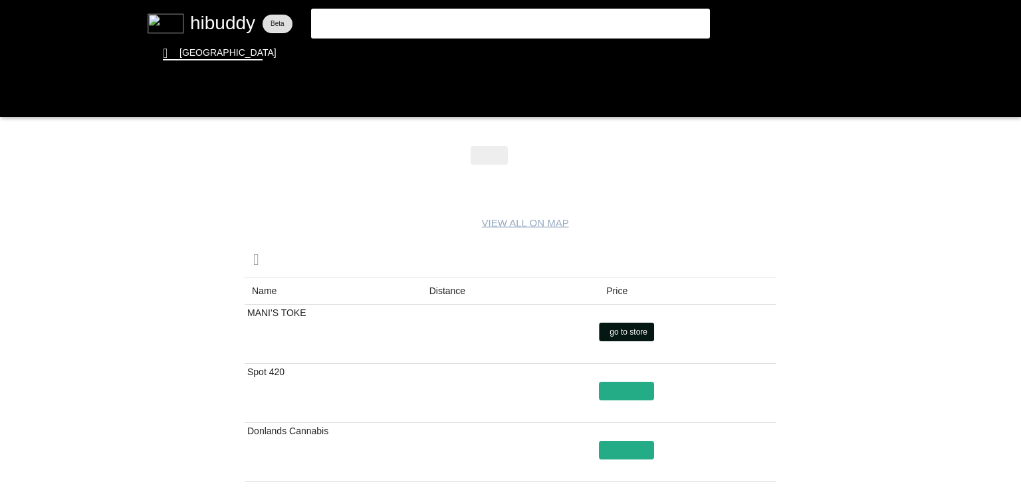
click at [617, 330] on flt-glass-pane at bounding box center [510, 245] width 1021 height 490
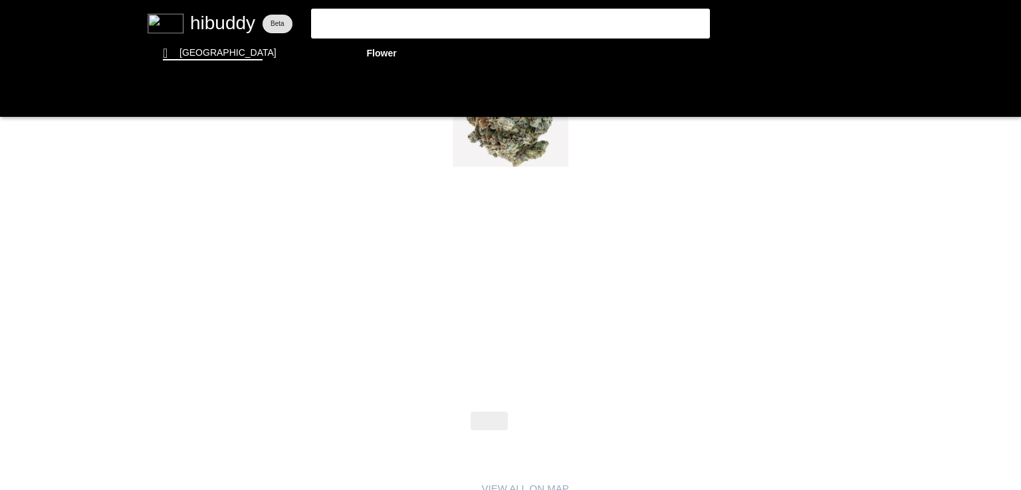
click at [370, 40] on flt-glass-pane at bounding box center [510, 245] width 1021 height 490
click at [377, 47] on flt-glass-pane at bounding box center [510, 245] width 1021 height 490
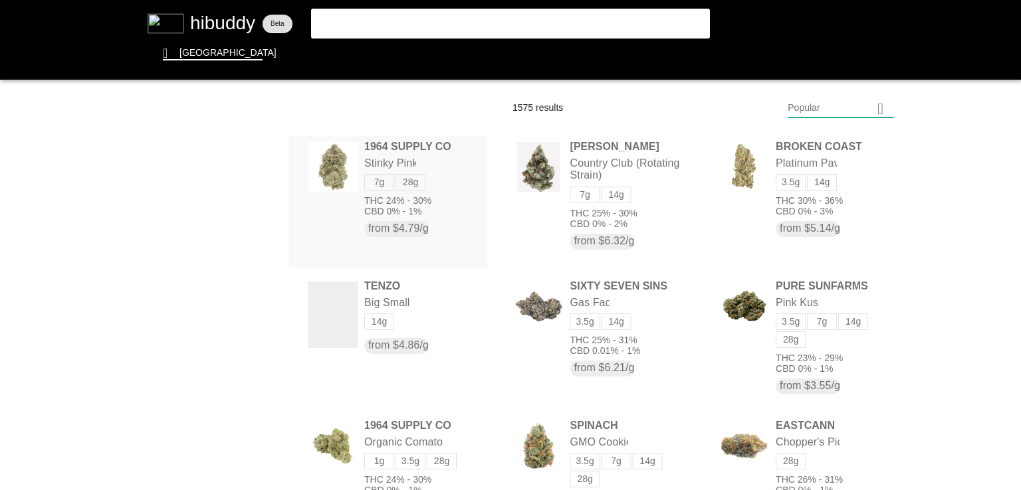
click at [375, 155] on flt-glass-pane at bounding box center [510, 245] width 1021 height 490
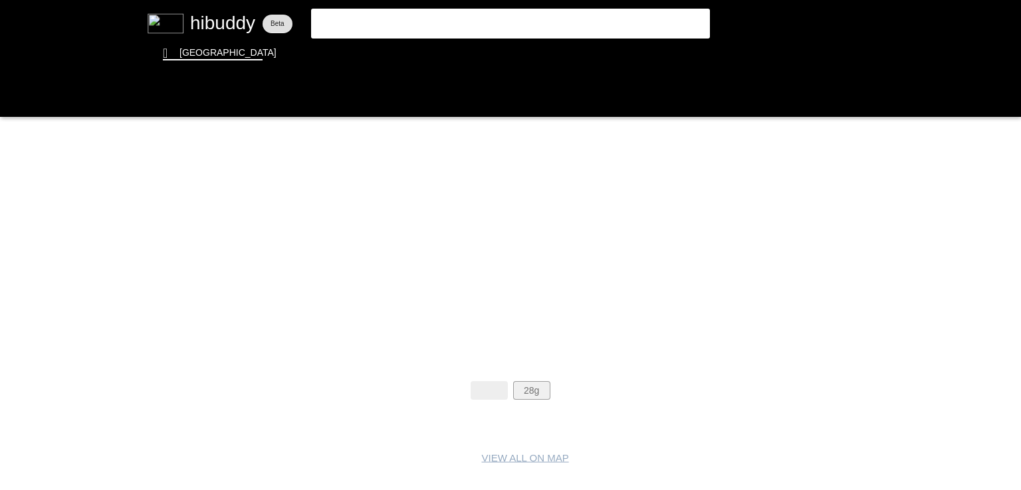
click at [540, 391] on flt-glass-pane at bounding box center [510, 245] width 1021 height 490
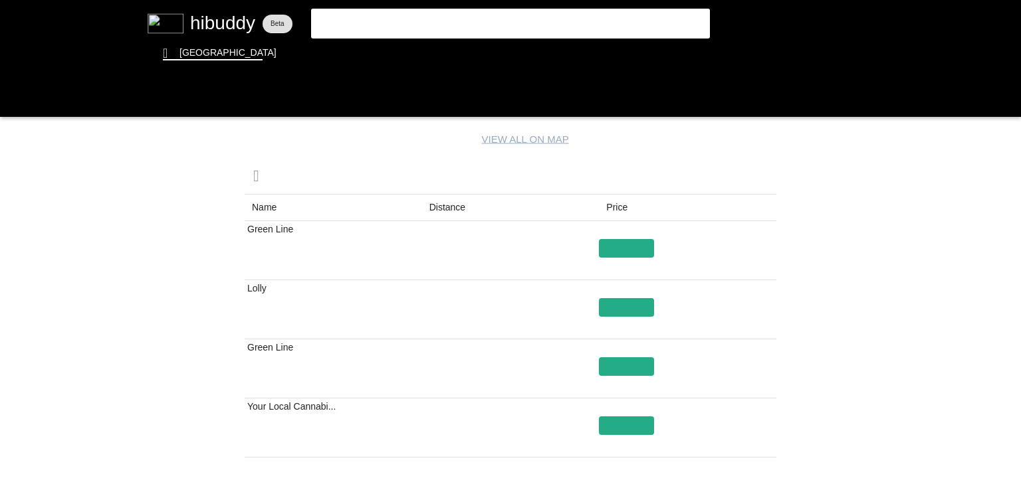
click at [452, 203] on flt-glass-pane at bounding box center [510, 245] width 1021 height 490
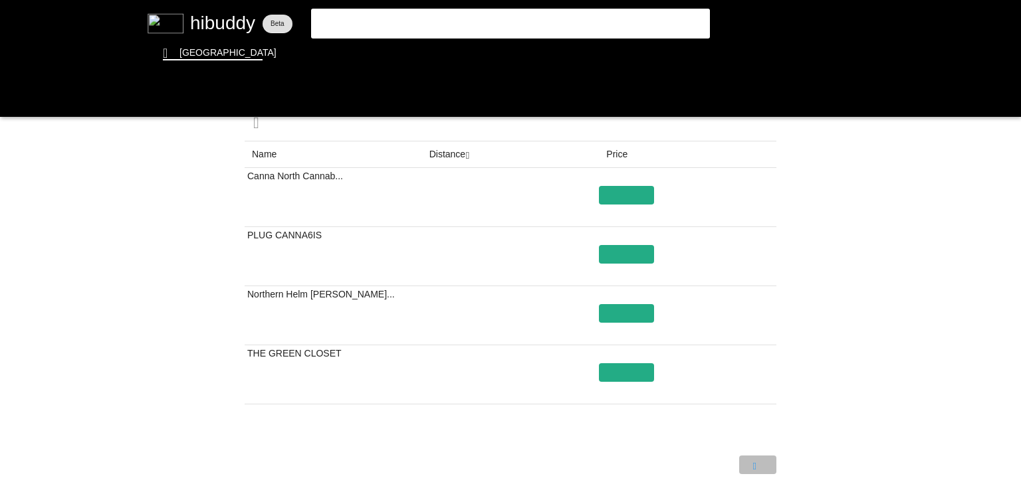
click at [753, 457] on flt-glass-pane at bounding box center [510, 245] width 1021 height 490
click at [760, 455] on flt-glass-pane at bounding box center [510, 245] width 1021 height 490
click at [760, 466] on flt-glass-pane at bounding box center [510, 245] width 1021 height 490
